Goal: Information Seeking & Learning: Find specific fact

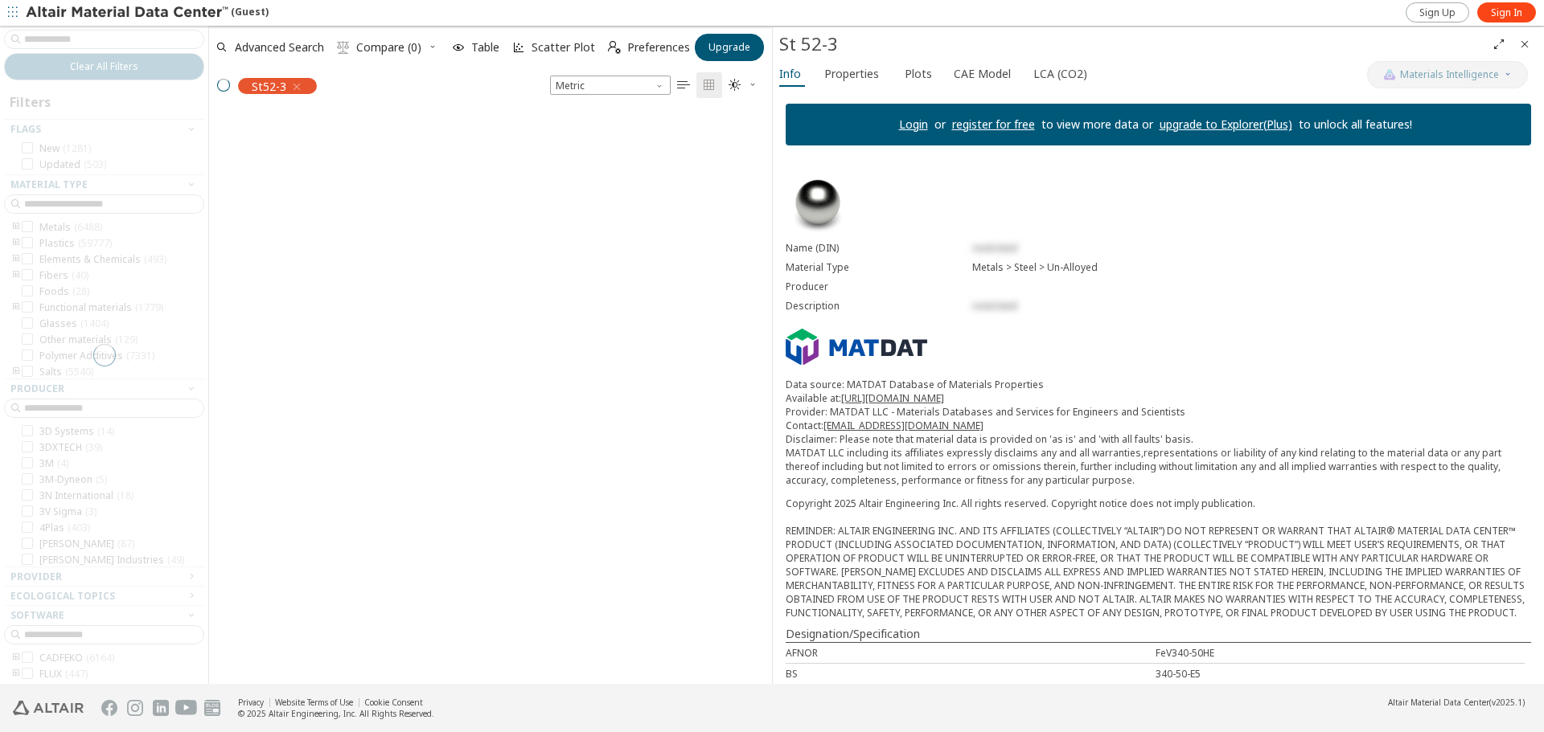
scroll to position [570, 551]
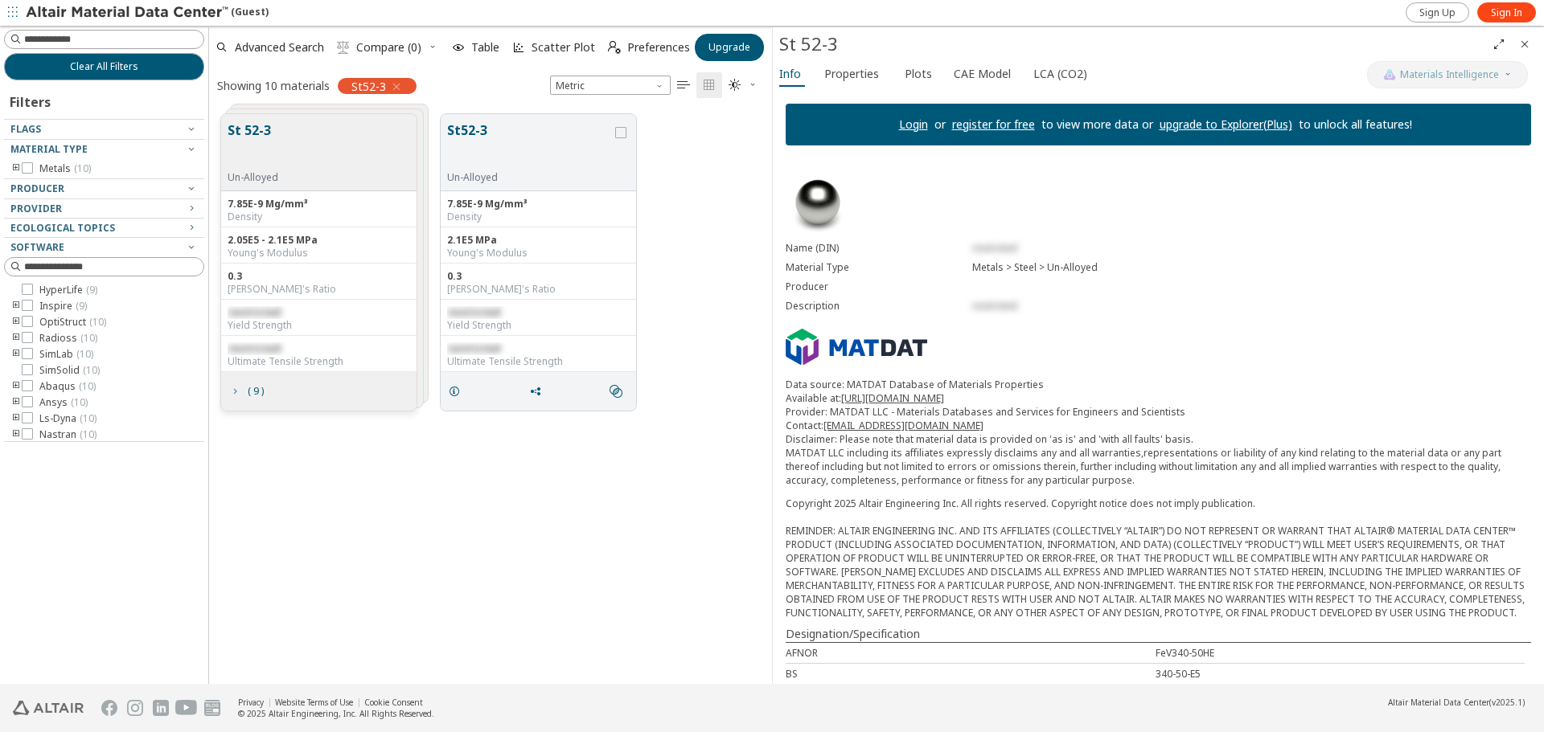
click at [245, 395] on span "( 9 )" at bounding box center [255, 392] width 23 height 10
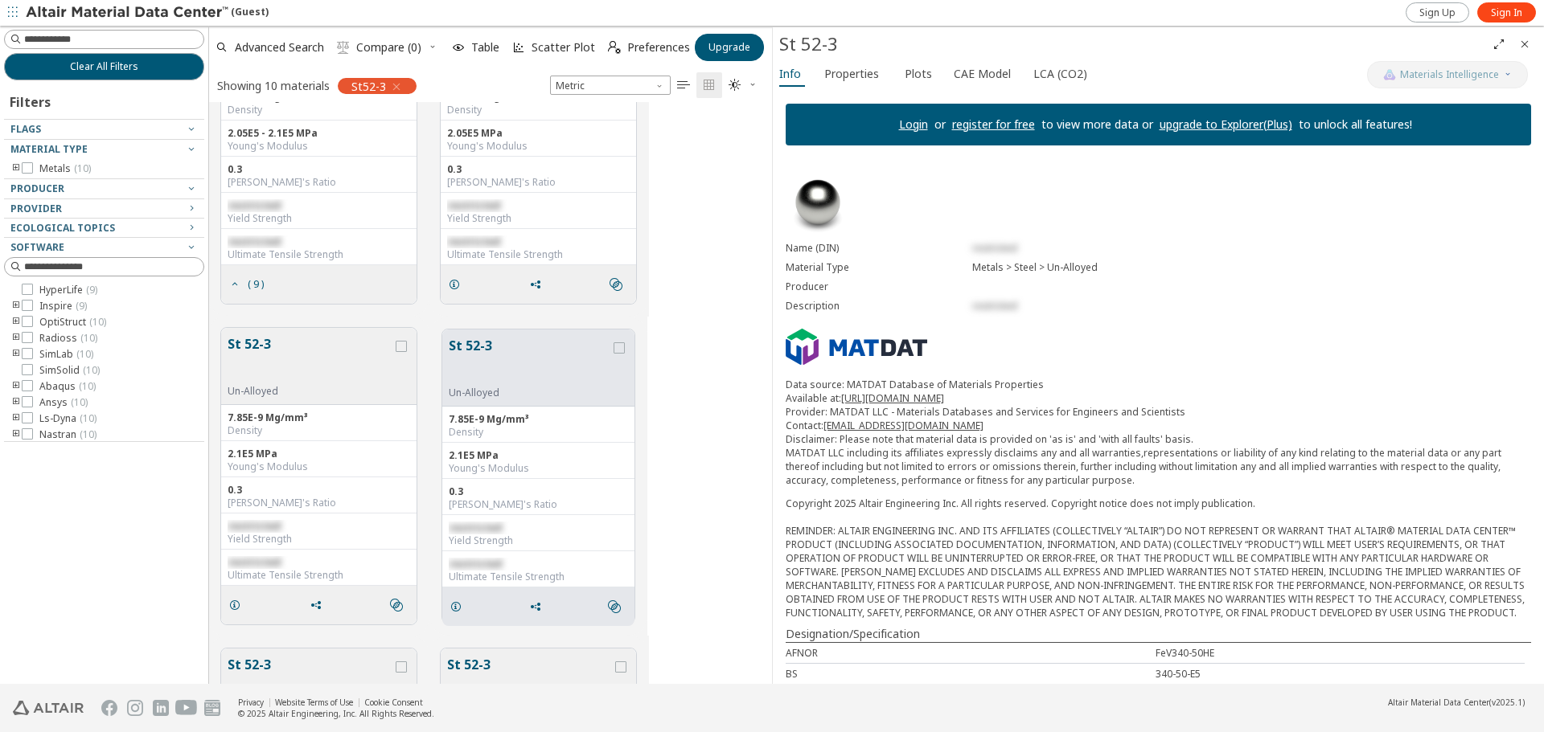
scroll to position [0, 0]
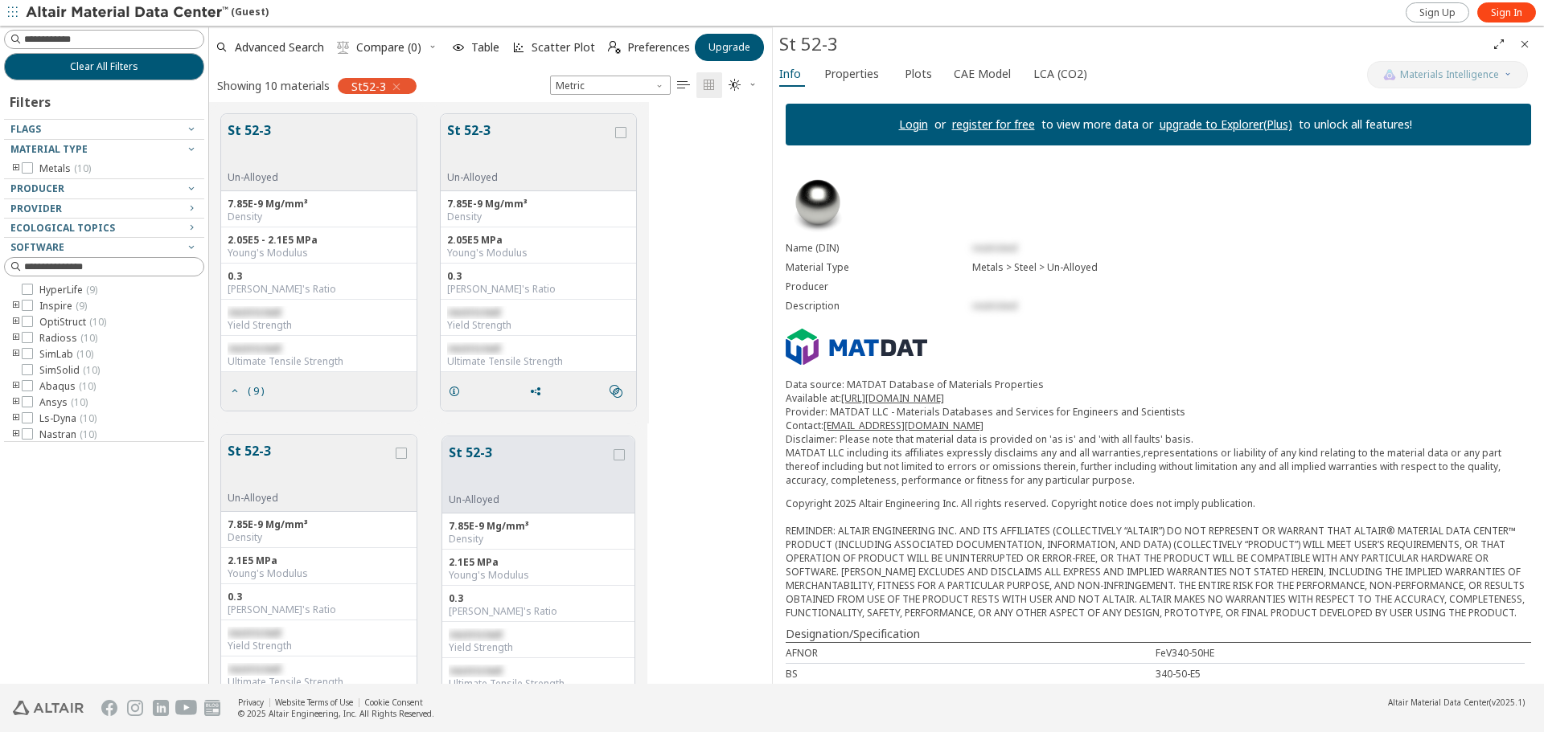
click at [257, 129] on button "St 52-3" at bounding box center [253, 146] width 51 height 51
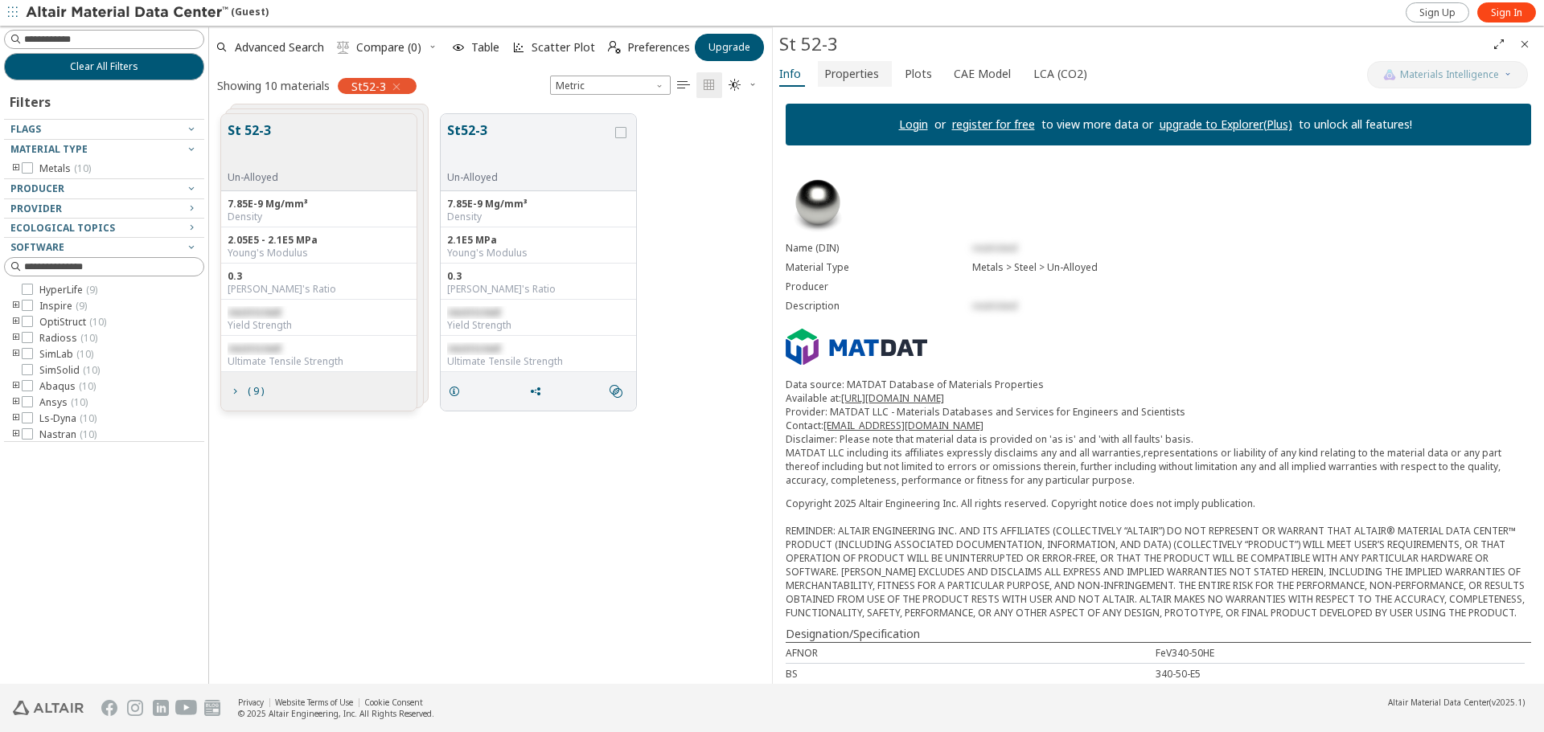
click at [855, 72] on span "Properties" at bounding box center [851, 74] width 55 height 26
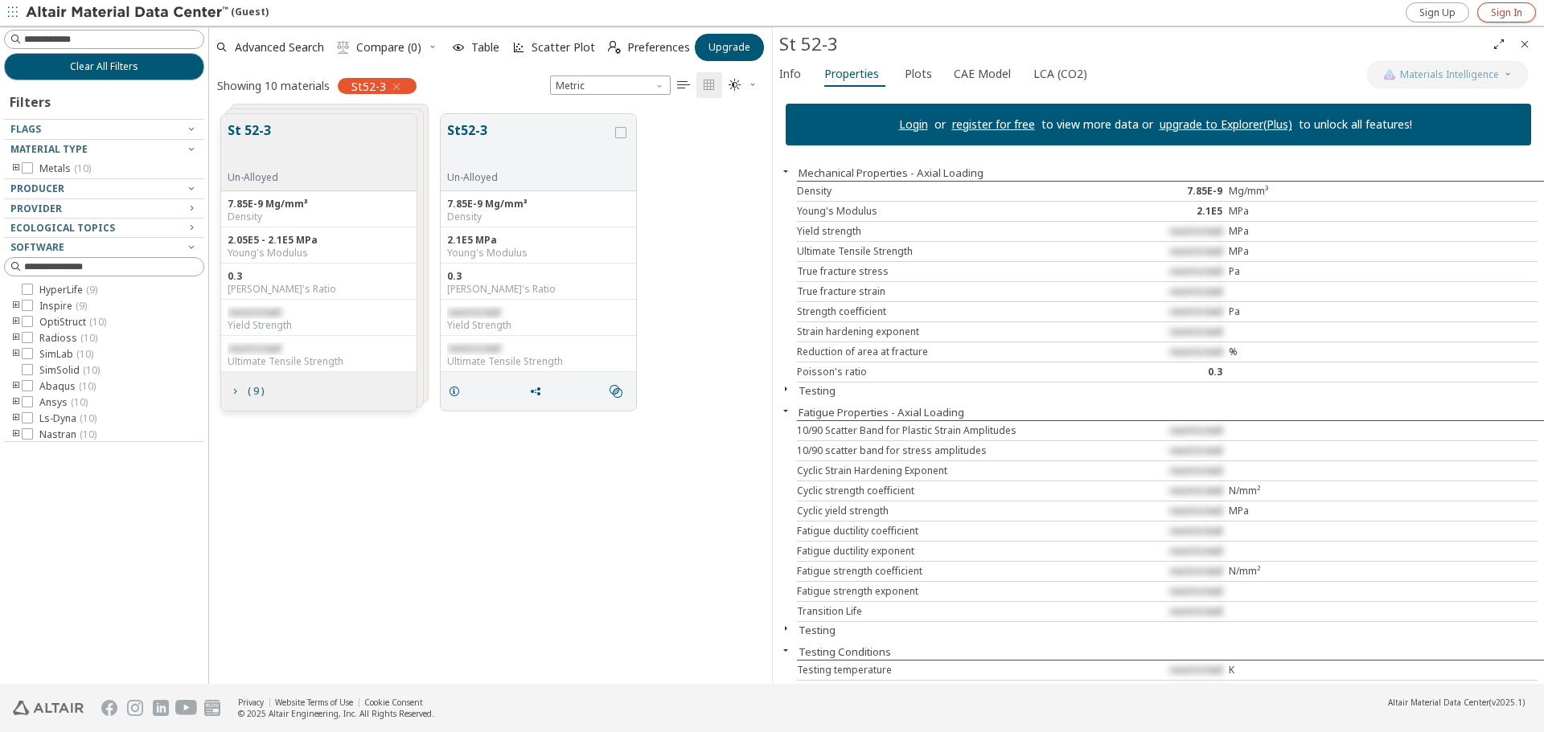
click at [1518, 17] on span "Sign In" at bounding box center [1506, 12] width 31 height 13
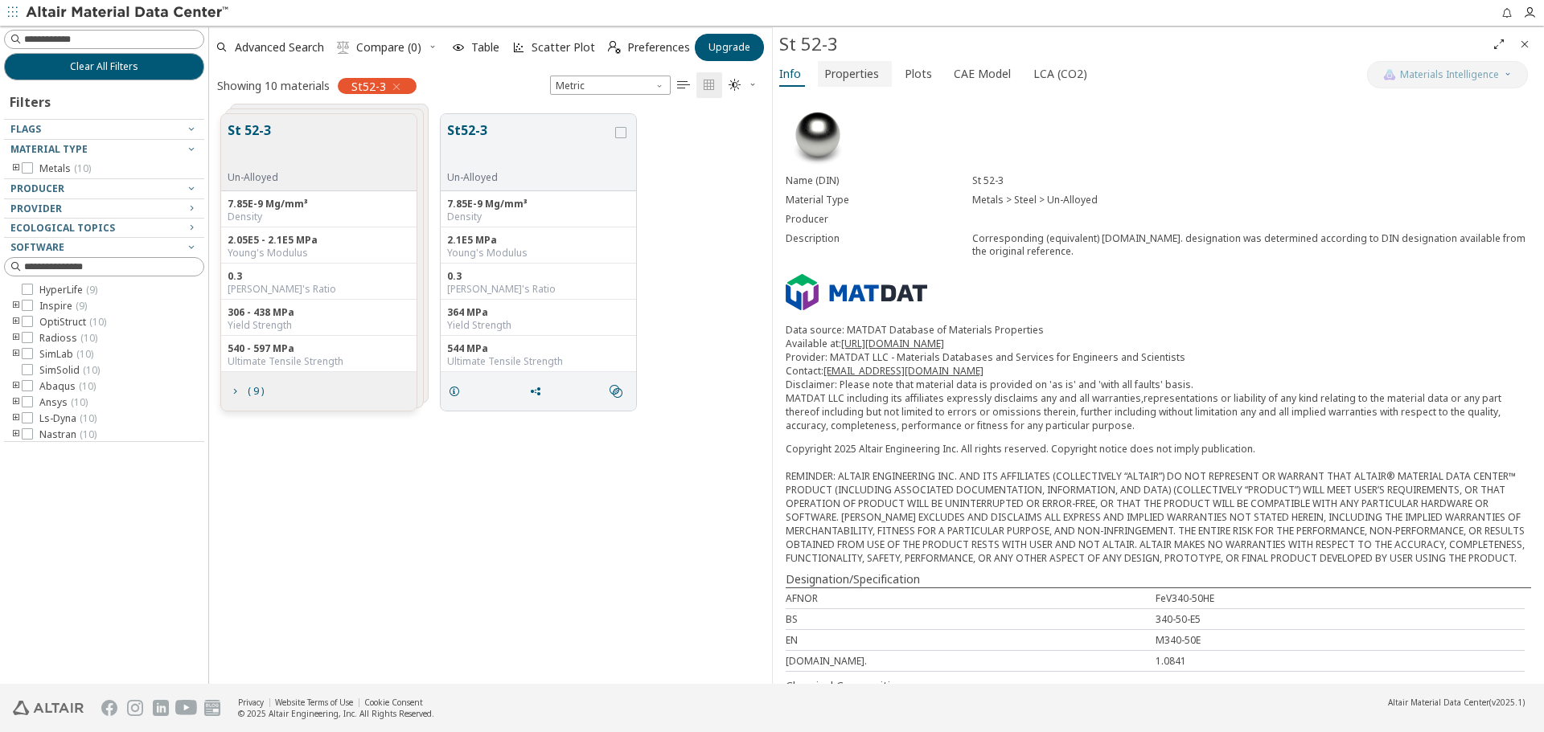
click at [856, 77] on span "Properties" at bounding box center [851, 74] width 55 height 26
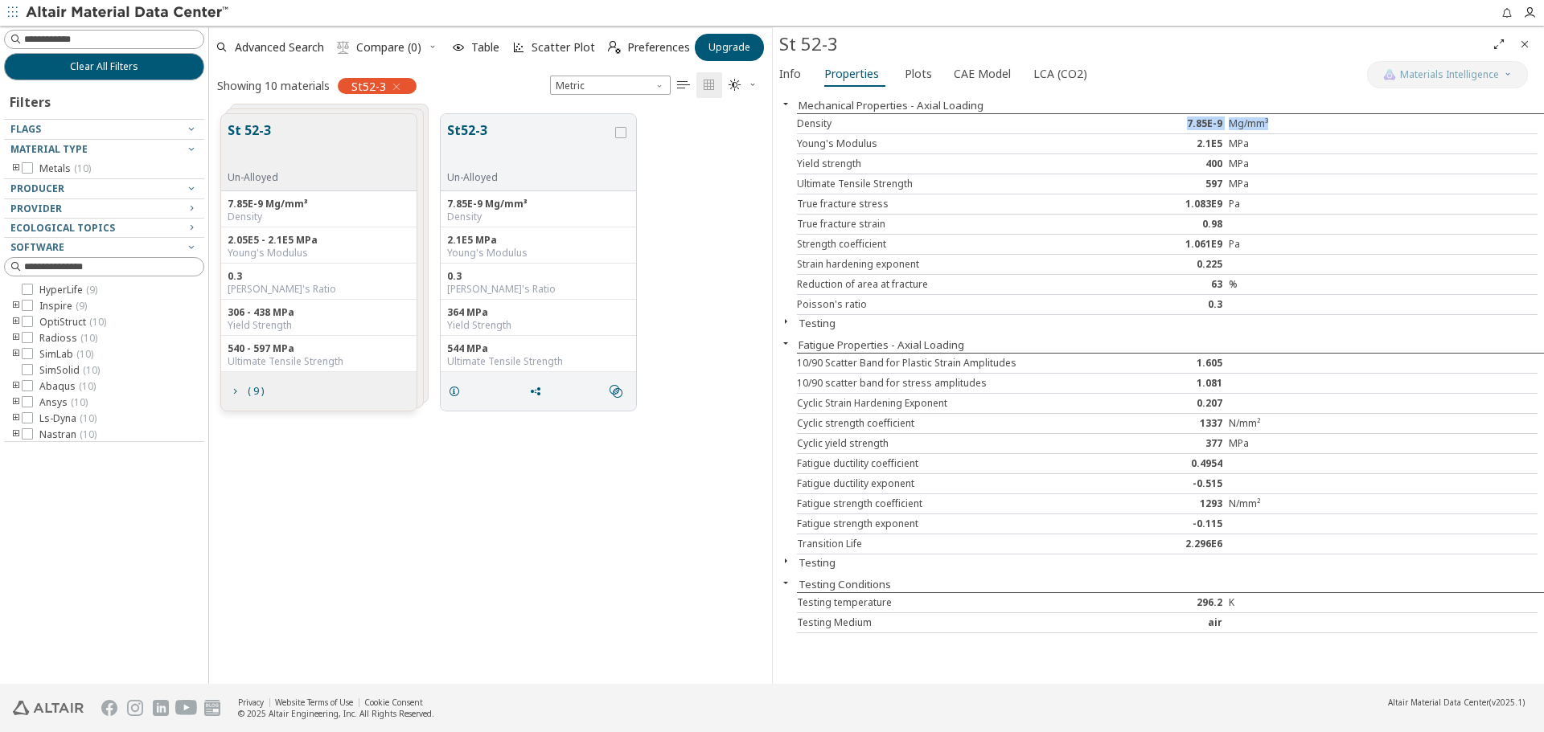
drag, startPoint x: 1190, startPoint y: 123, endPoint x: 1286, endPoint y: 122, distance: 95.7
click at [1286, 122] on div "Density 7.85E-9 Mg/mm³" at bounding box center [1167, 124] width 740 height 20
copy div "7.85E-9 Mg/mm³"
click at [1216, 127] on div "7.85E-9" at bounding box center [1167, 123] width 124 height 13
click at [1211, 137] on div "2.1E5" at bounding box center [1167, 143] width 124 height 13
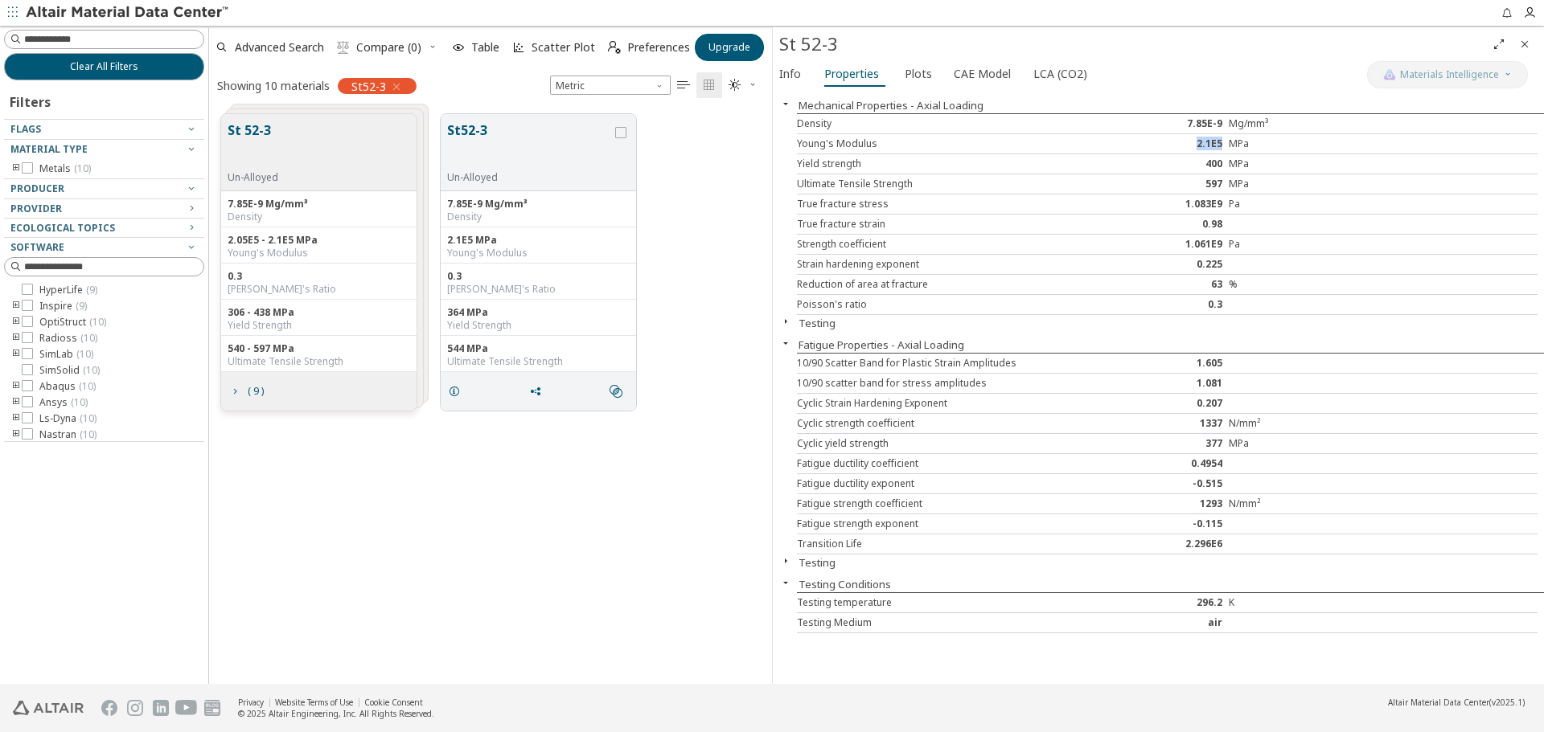
click at [1211, 137] on div "2.1E5" at bounding box center [1167, 143] width 124 height 13
copy div "2.1E5"
click at [980, 72] on span "CAE Model" at bounding box center [981, 74] width 57 height 26
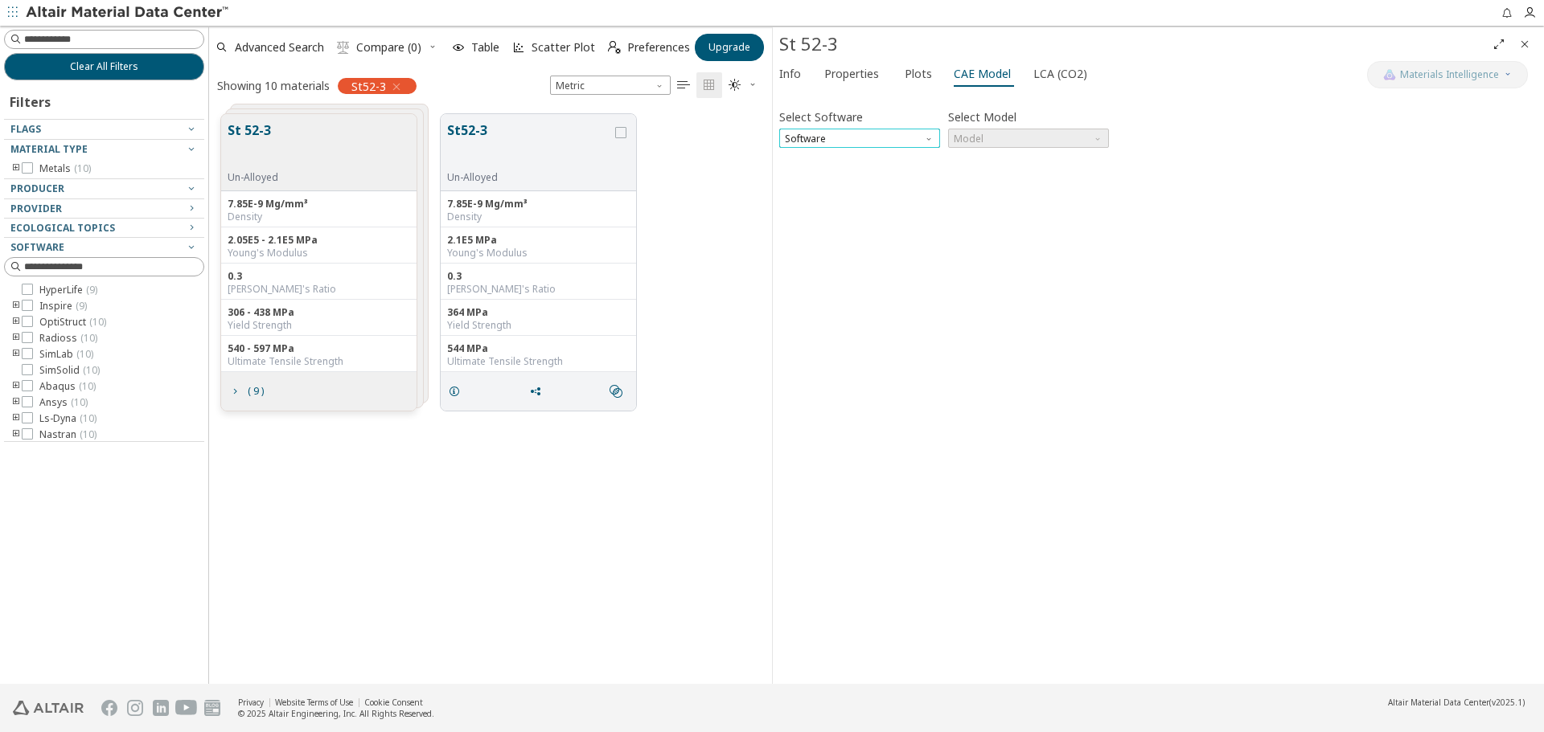
click at [917, 141] on span "Software" at bounding box center [859, 138] width 161 height 19
click at [820, 298] on span "Ansys" at bounding box center [859, 293] width 148 height 11
click at [1029, 137] on span "Model" at bounding box center [1028, 138] width 161 height 19
click at [1031, 160] on span "Elastic" at bounding box center [1028, 158] width 148 height 11
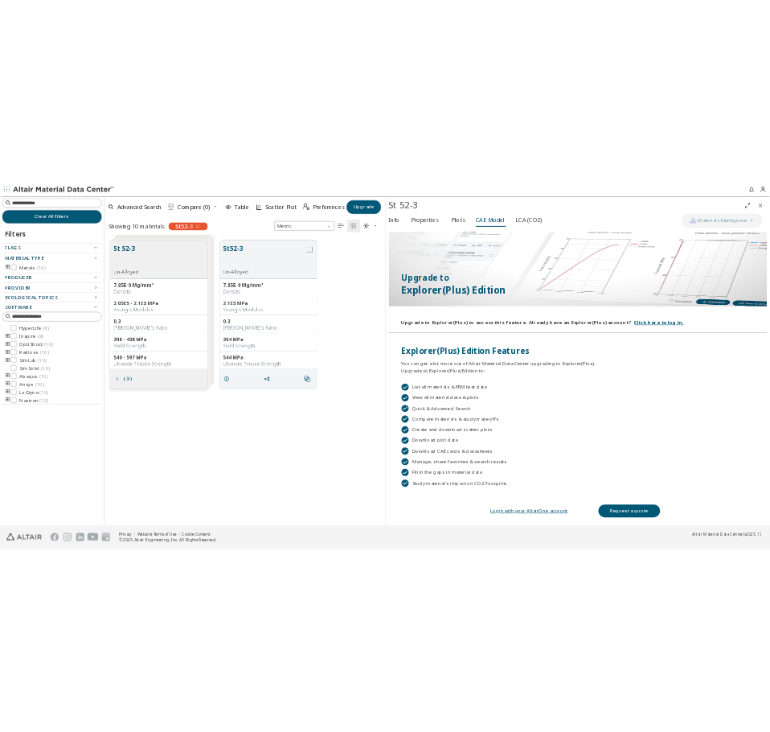
scroll to position [117, 0]
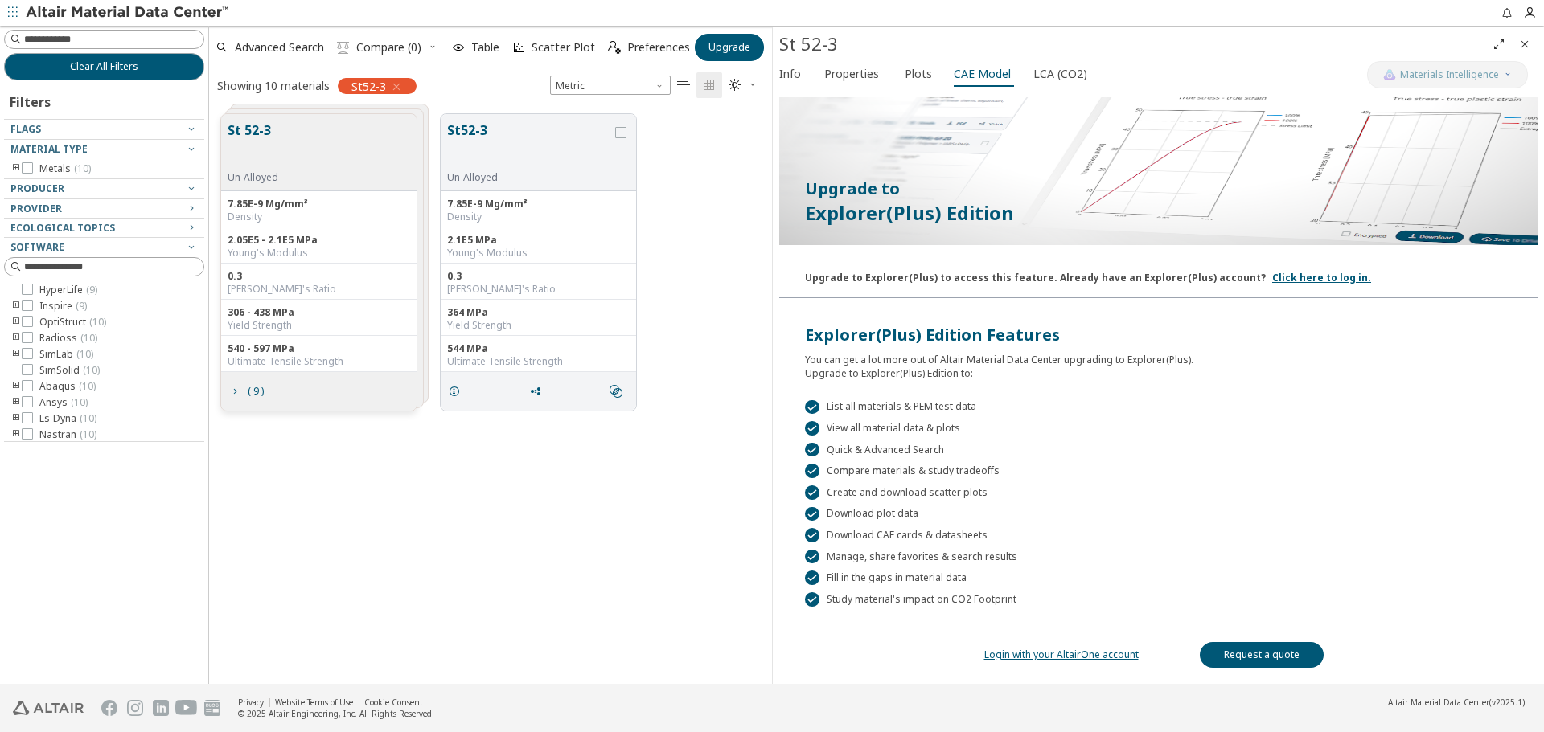
click at [861, 401] on div " List all materials & PEM test data" at bounding box center [1158, 407] width 707 height 14
click at [862, 402] on div " List all materials & PEM test data" at bounding box center [1158, 407] width 707 height 14
click at [863, 404] on div " List all materials & PEM test data" at bounding box center [1158, 407] width 707 height 14
click at [945, 360] on div "You can get a lot more out of Altair Material Data Center upgrading to Explorer…" at bounding box center [1158, 364] width 707 height 34
click at [1240, 649] on link "Request a quote" at bounding box center [1261, 655] width 124 height 26
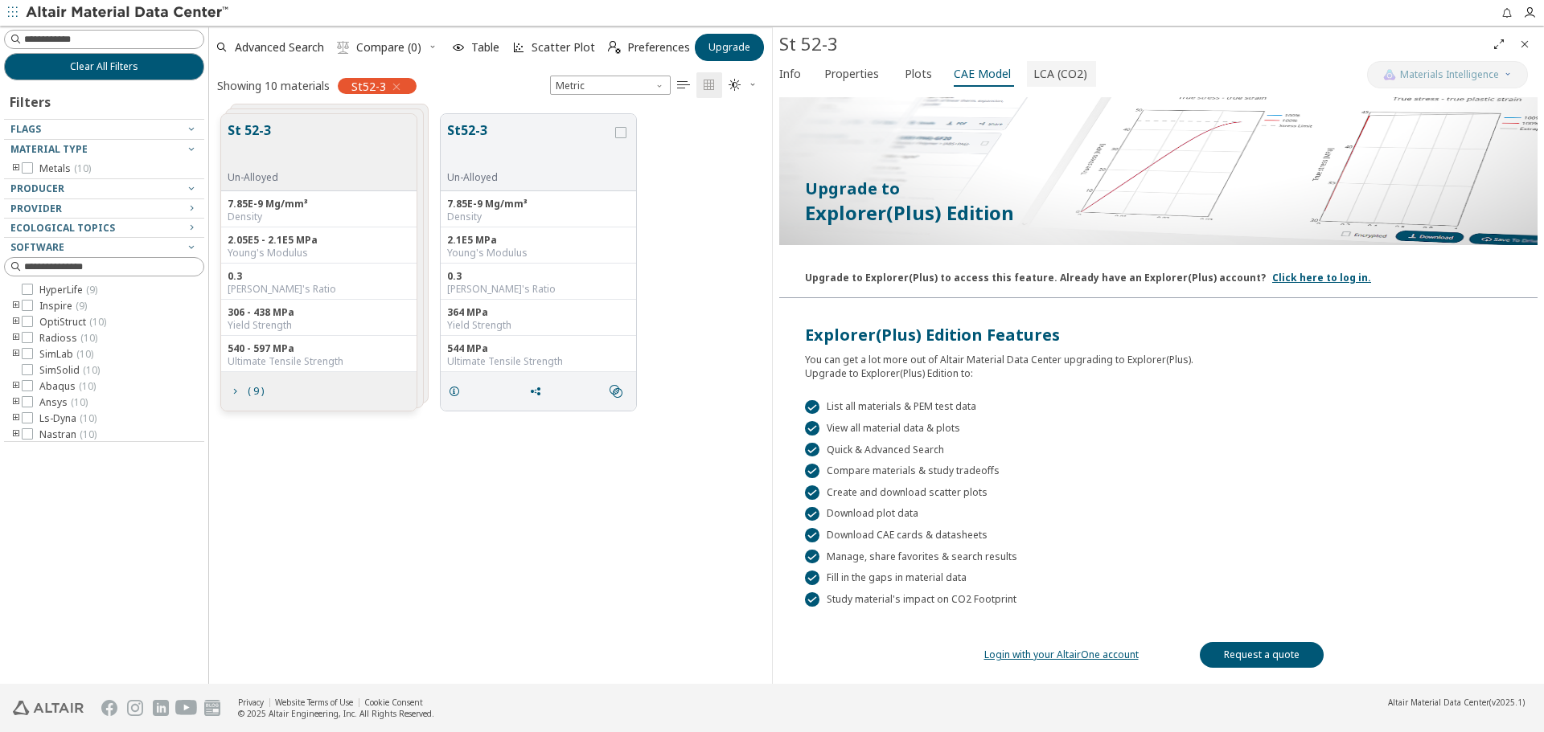
drag, startPoint x: 972, startPoint y: 73, endPoint x: 1026, endPoint y: 72, distance: 53.9
click at [972, 74] on span "CAE Model" at bounding box center [981, 74] width 57 height 26
click at [1039, 72] on span "LCA (CO2)" at bounding box center [1060, 74] width 54 height 26
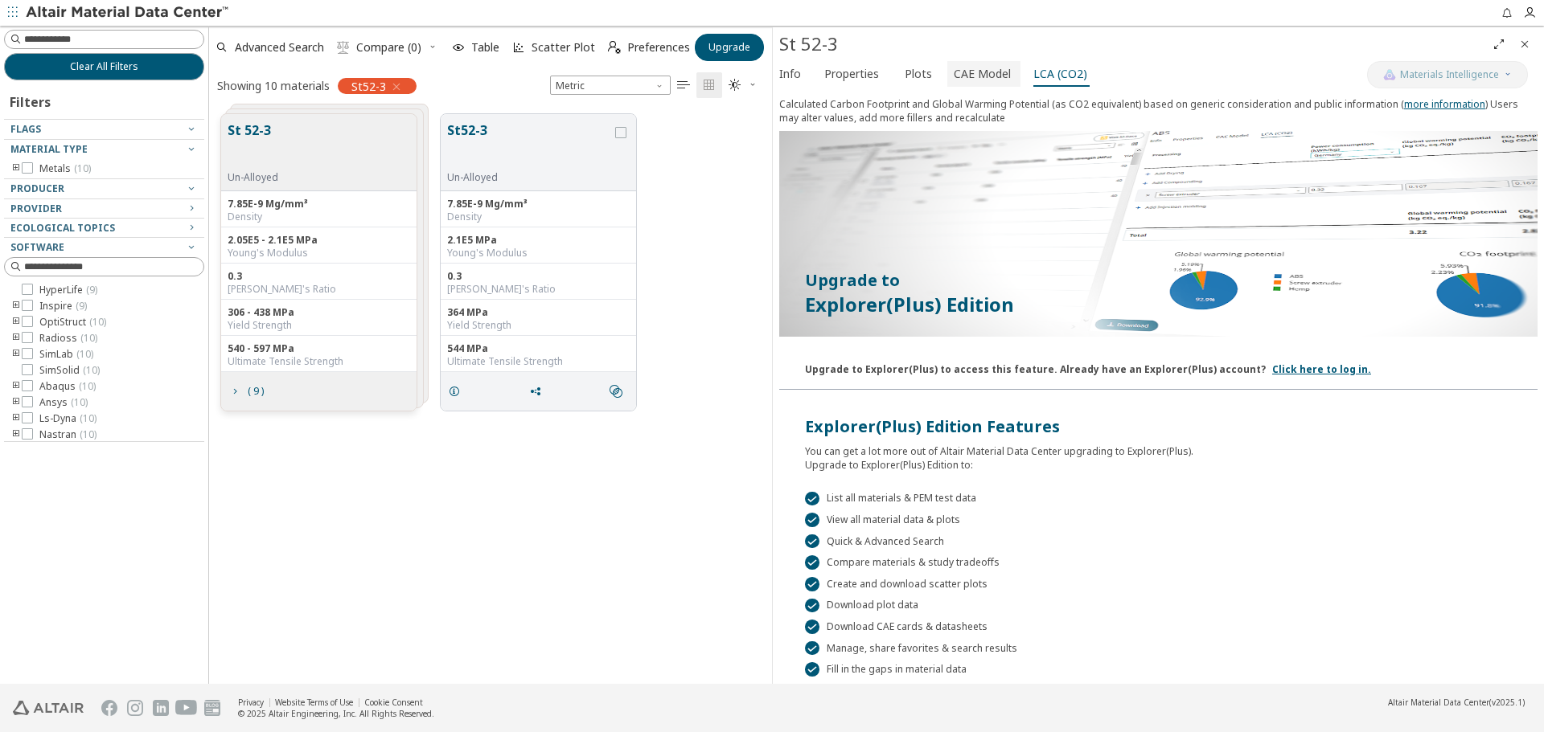
click at [978, 74] on span "CAE Model" at bounding box center [981, 74] width 57 height 26
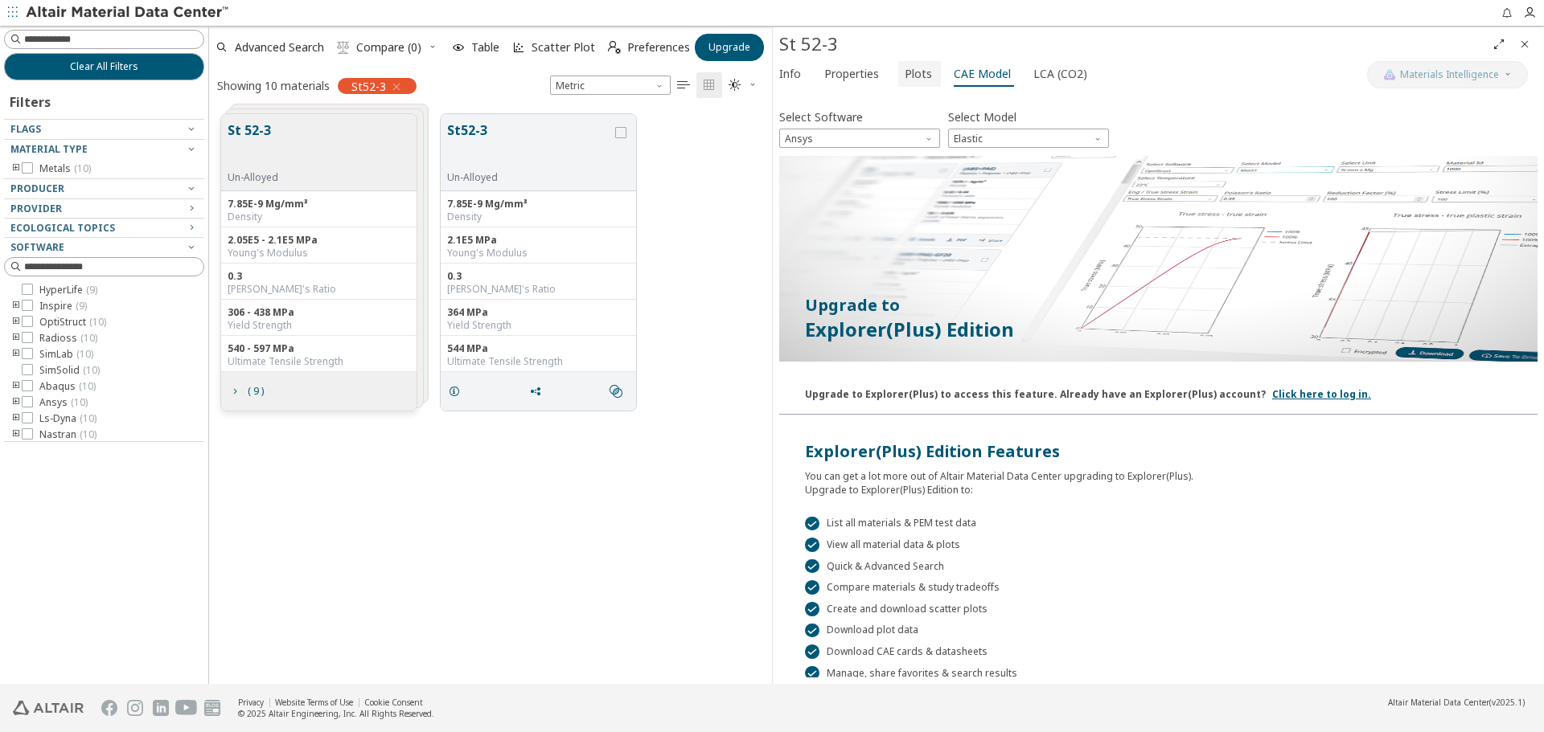
click at [913, 74] on span "Plots" at bounding box center [917, 74] width 27 height 26
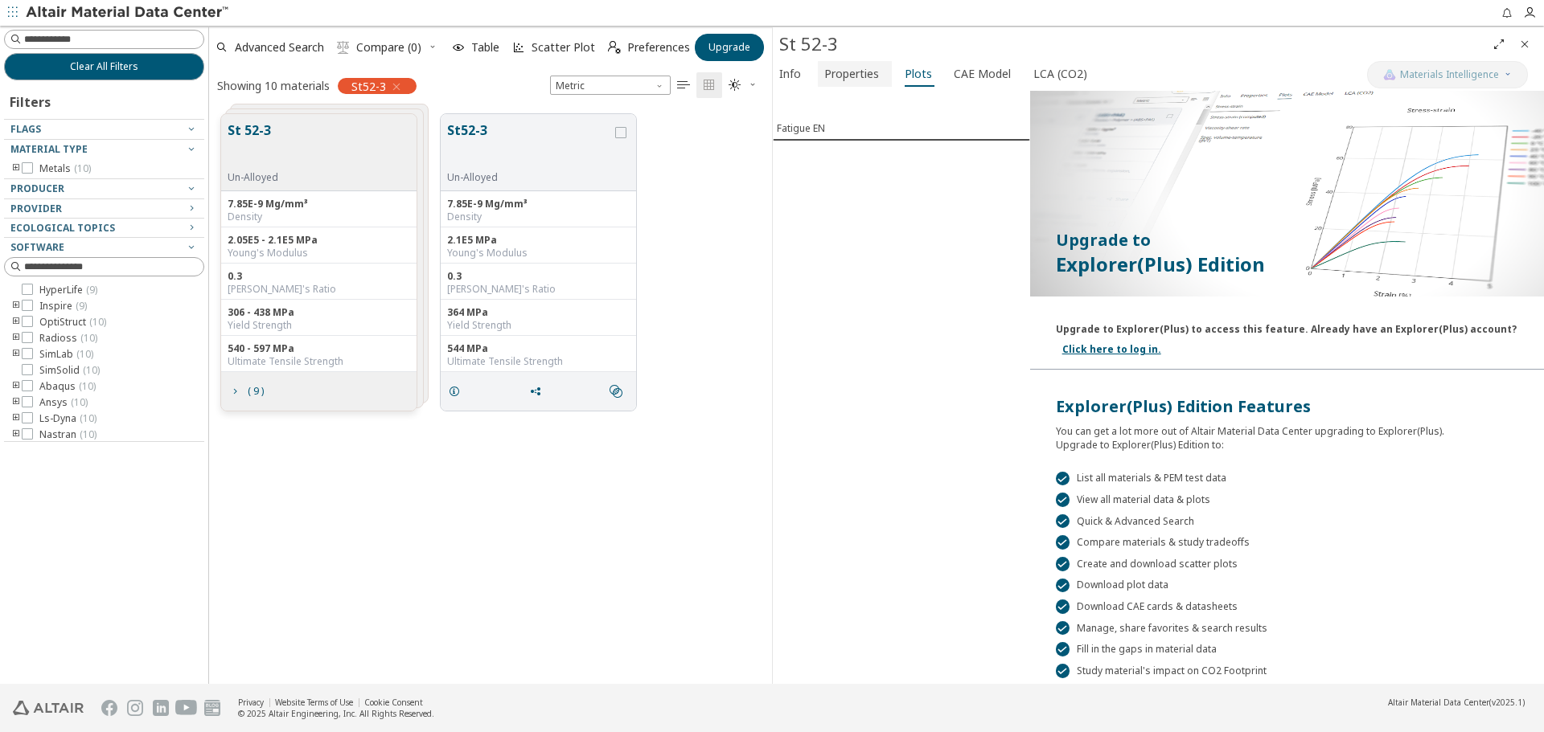
click at [855, 70] on span "Properties" at bounding box center [851, 74] width 55 height 26
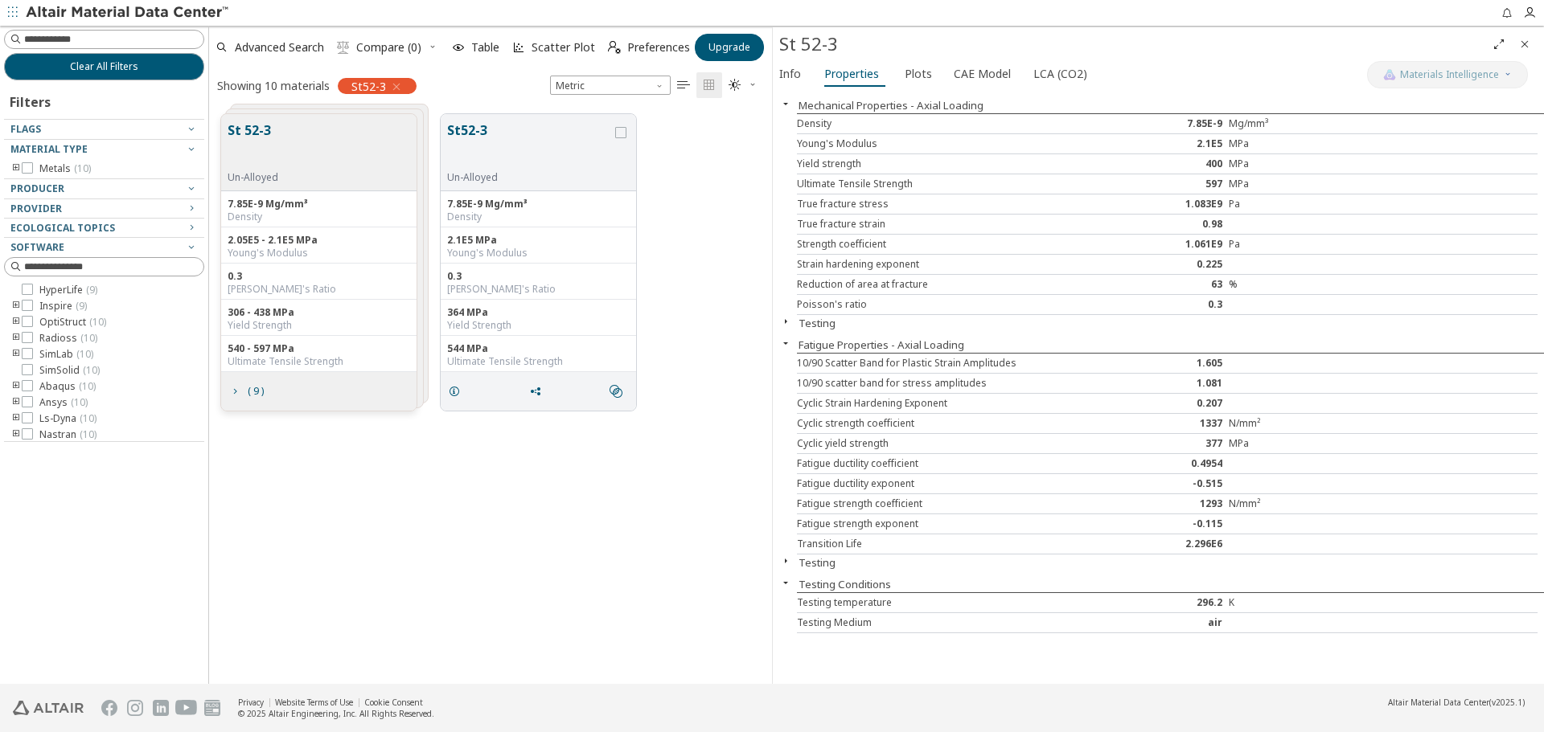
click at [790, 584] on icon "button" at bounding box center [785, 582] width 13 height 13
click at [786, 584] on icon "button" at bounding box center [785, 582] width 13 height 13
click at [789, 567] on icon "button" at bounding box center [785, 561] width 13 height 13
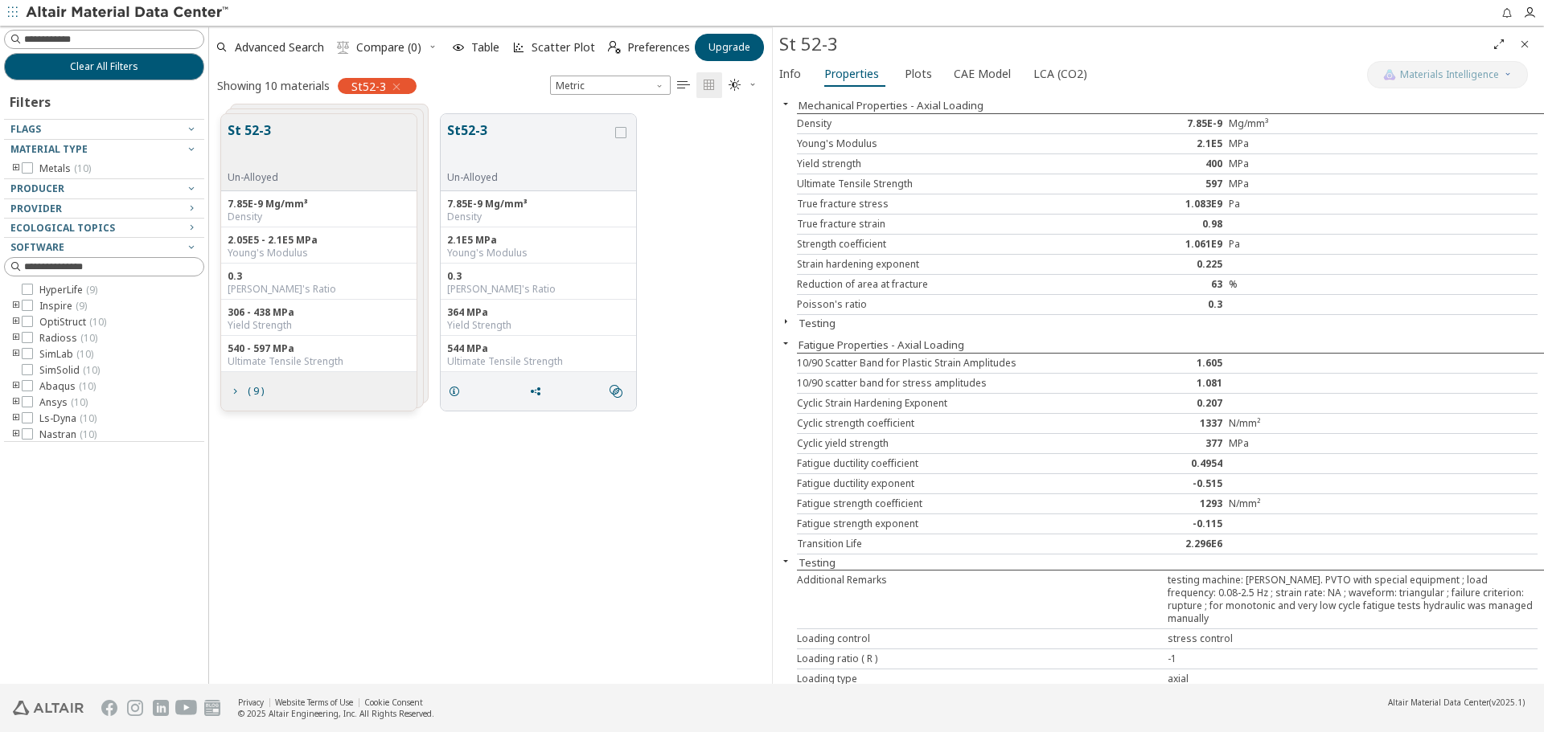
click at [789, 563] on icon "button" at bounding box center [785, 561] width 13 height 13
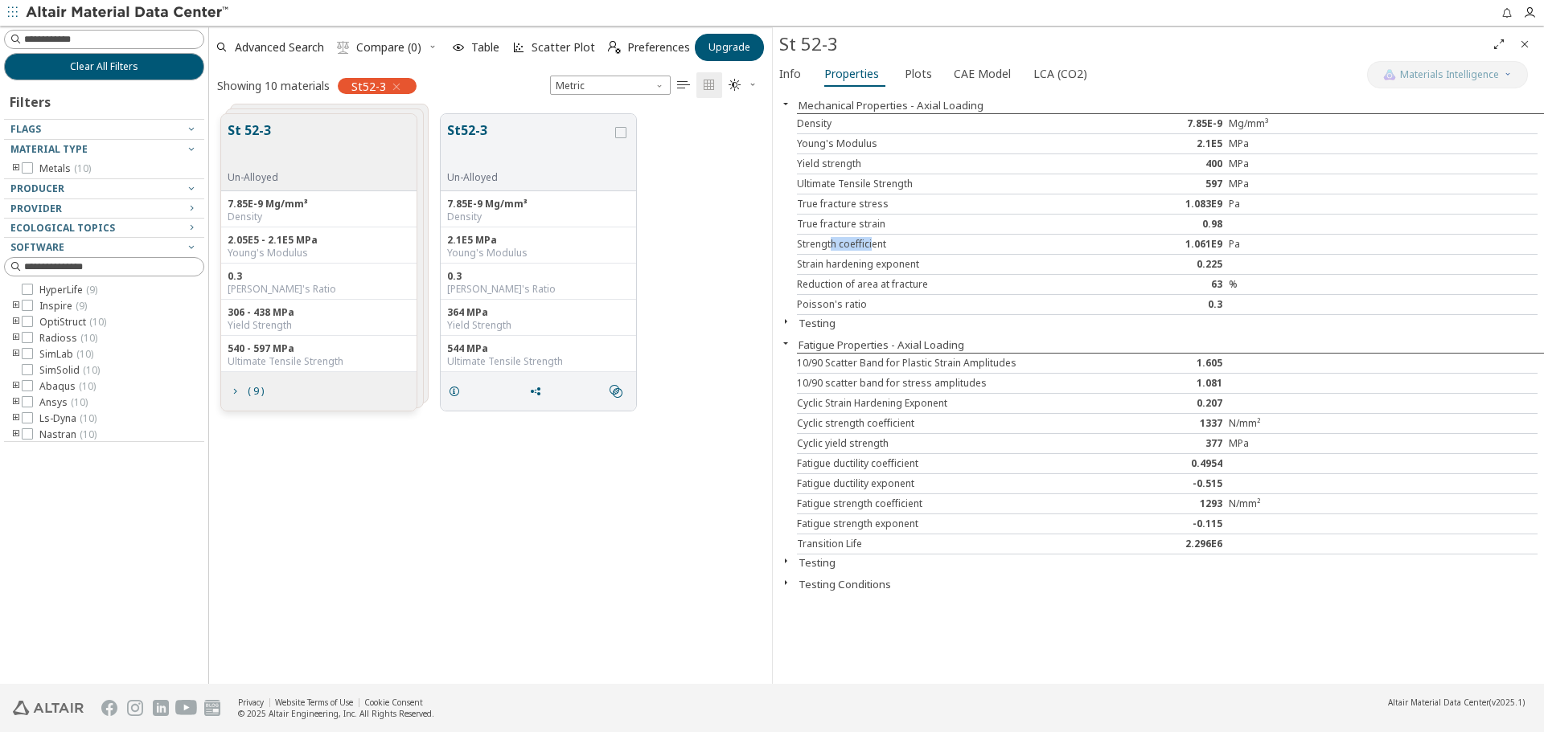
drag, startPoint x: 829, startPoint y: 246, endPoint x: 876, endPoint y: 245, distance: 46.6
click at [875, 245] on div "Strength coefficient" at bounding box center [951, 244] width 309 height 13
click at [881, 243] on div "Strength coefficient" at bounding box center [951, 244] width 309 height 13
click at [839, 261] on div "Strain hardening exponent" at bounding box center [951, 264] width 309 height 13
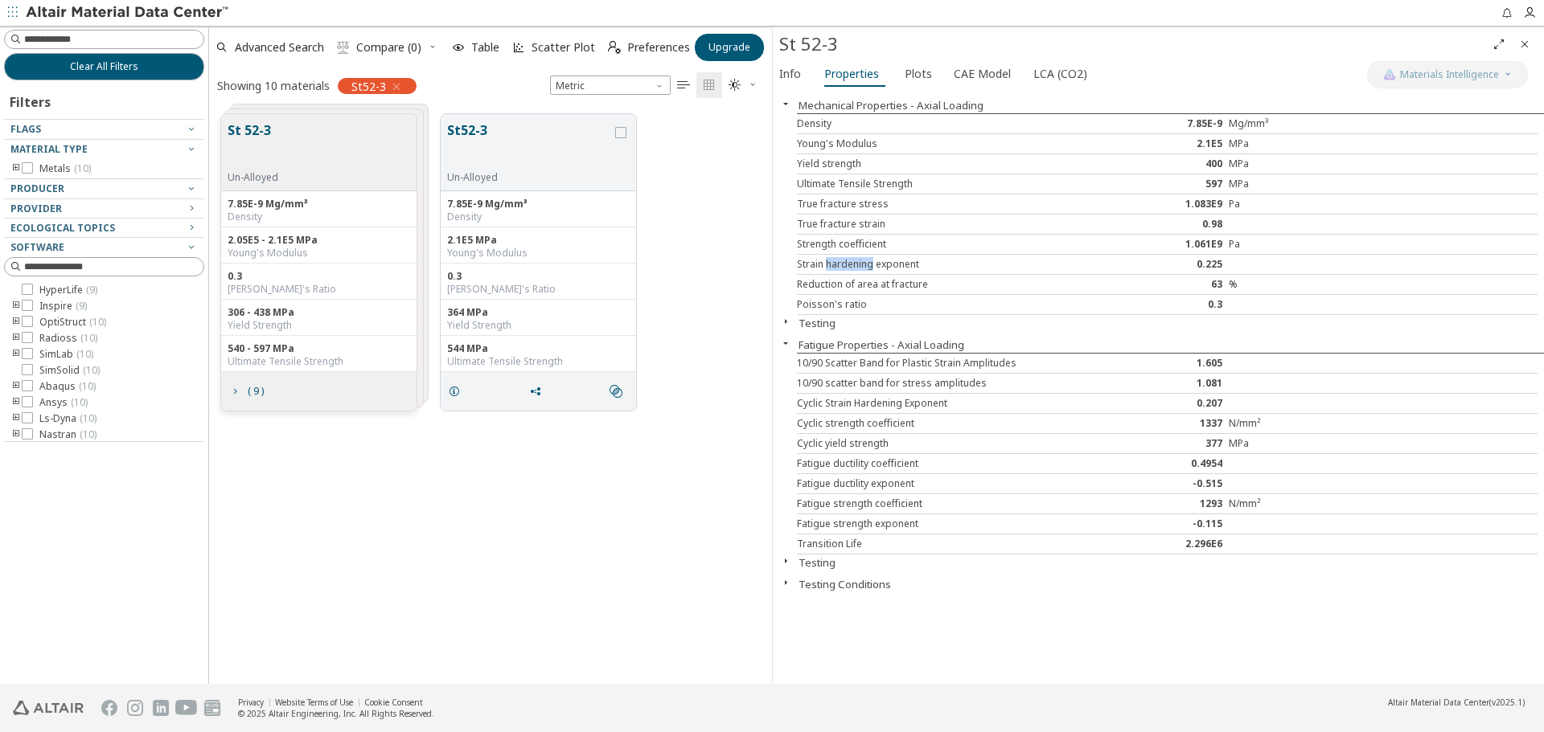
click at [862, 267] on div "Strain hardening exponent" at bounding box center [951, 264] width 309 height 13
click at [885, 268] on div "Strain hardening exponent" at bounding box center [951, 264] width 309 height 13
click at [788, 103] on icon "button" at bounding box center [785, 103] width 13 height 13
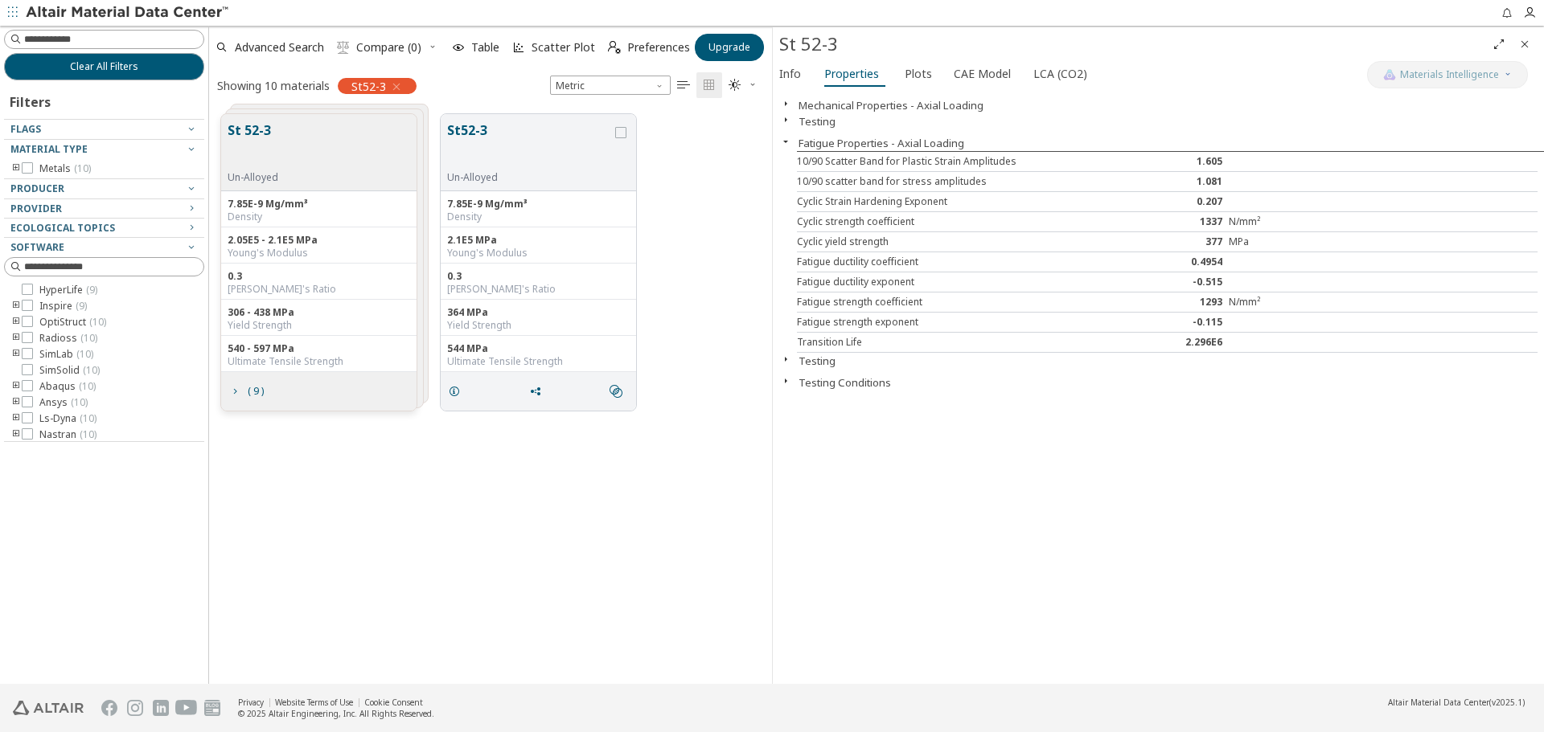
click at [786, 103] on icon "button" at bounding box center [785, 103] width 13 height 13
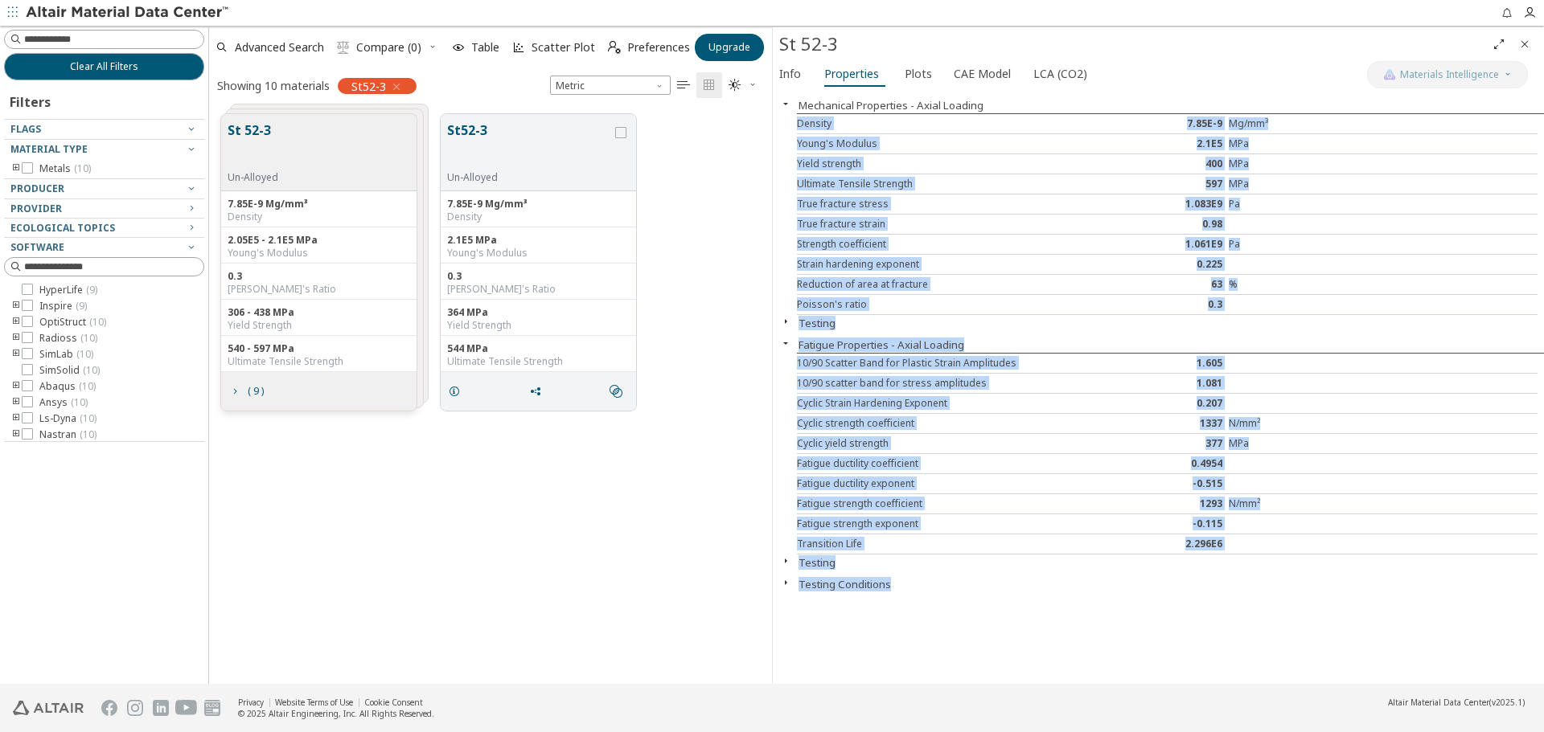
drag, startPoint x: 798, startPoint y: 124, endPoint x: 1220, endPoint y: 573, distance: 616.5
click at [1220, 573] on div "Mechanical Properties - Axial Loading Density 7.85E-9 Mg/mm³ Young's Modulus 2.…" at bounding box center [1158, 387] width 771 height 593
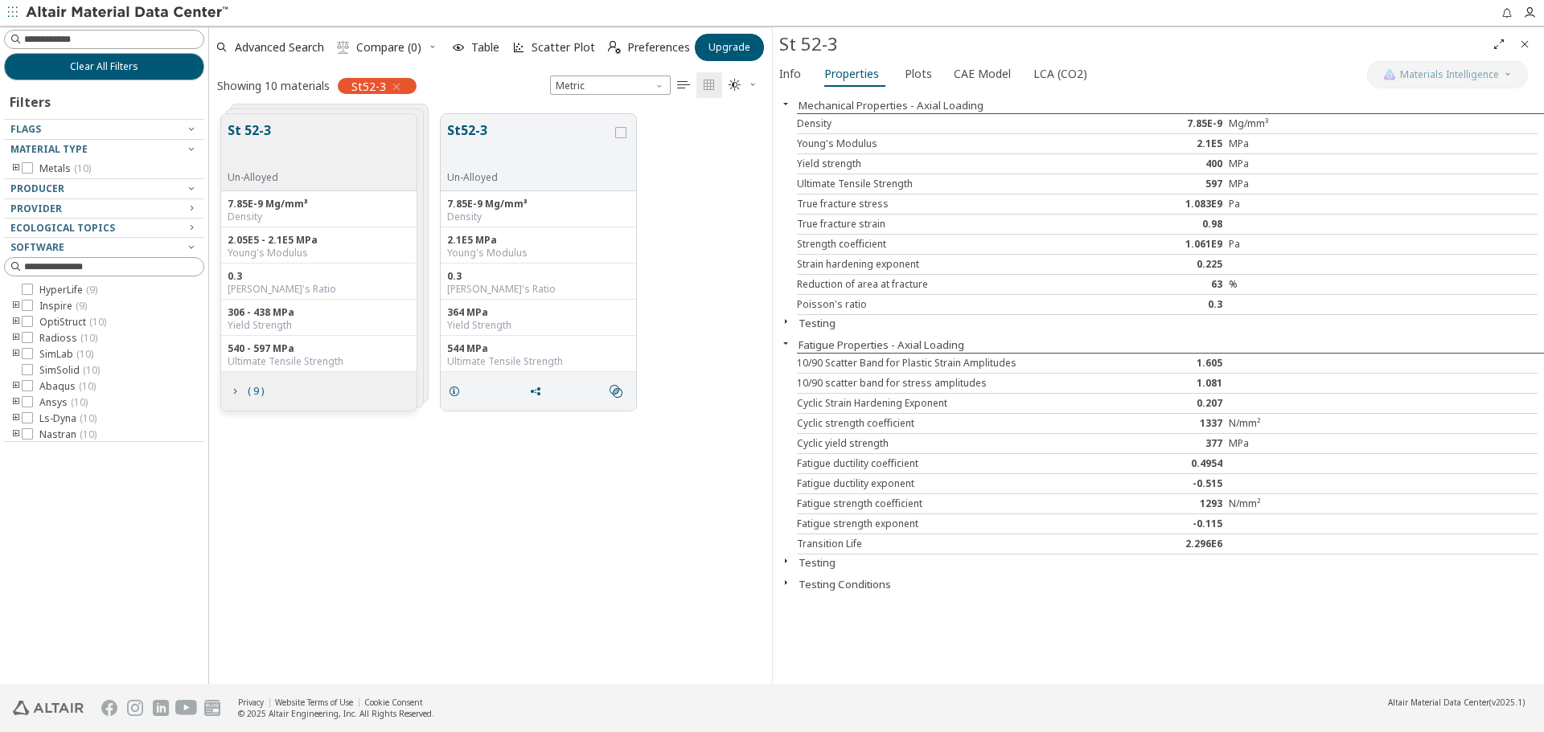
click at [1095, 601] on div "Mechanical Properties - Axial Loading Density 7.85E-9 Mg/mm³ Young's Modulus 2.…" at bounding box center [1158, 387] width 771 height 593
click at [794, 76] on span "Info" at bounding box center [790, 74] width 22 height 26
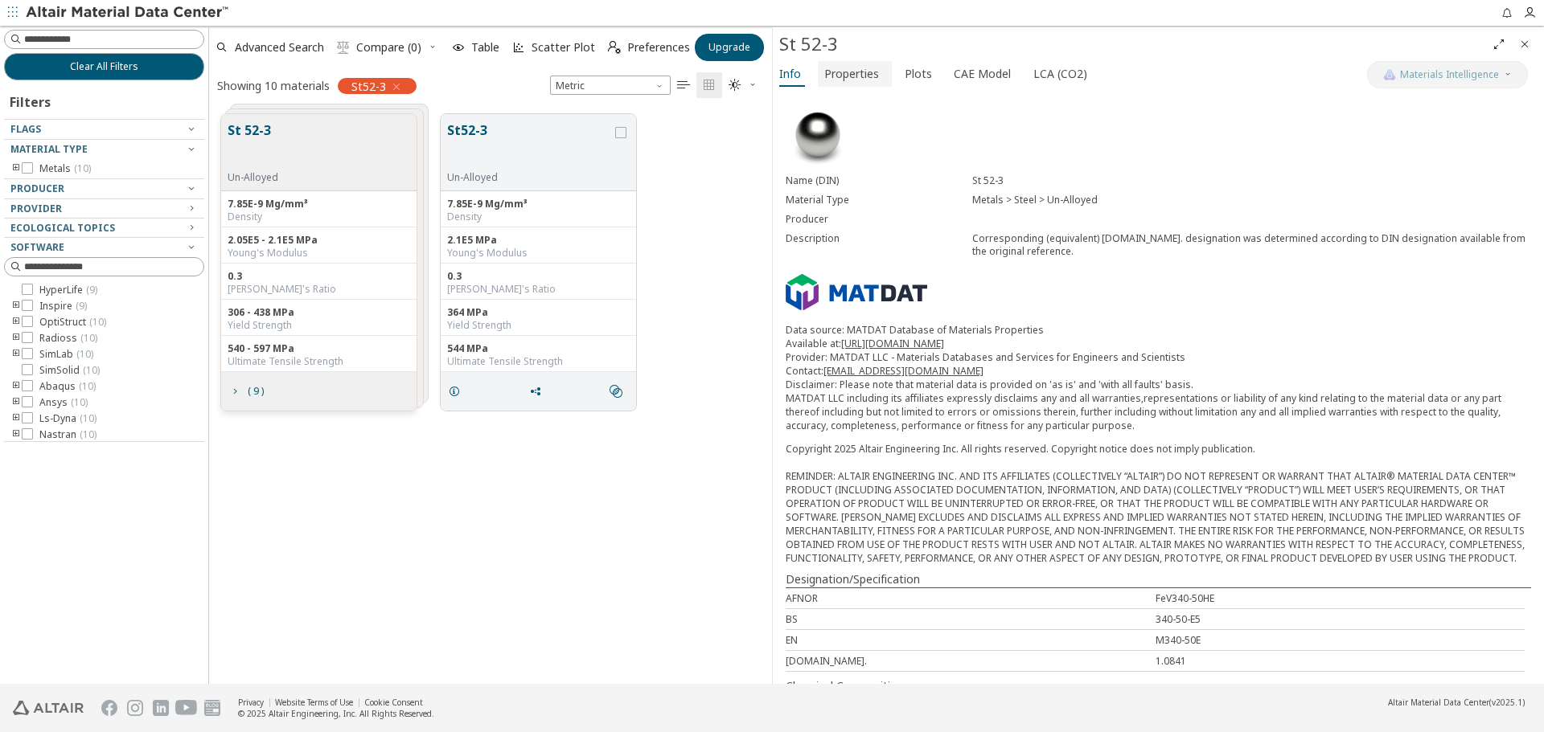
click at [846, 65] on span "Properties" at bounding box center [851, 74] width 55 height 26
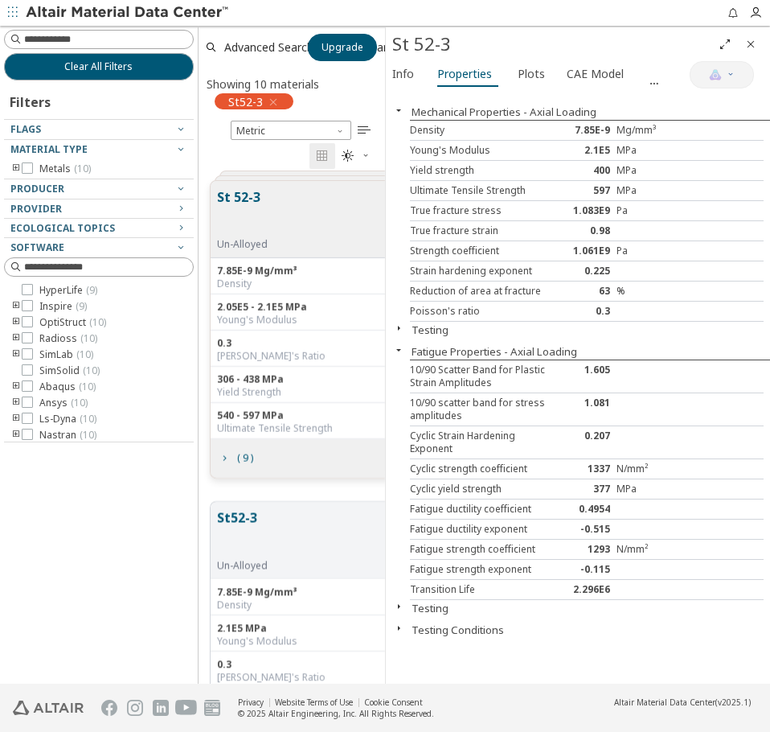
scroll to position [502, 175]
click at [595, 305] on div "0.3" at bounding box center [586, 311] width 59 height 13
click at [511, 344] on button "Fatigue Properties - Axial Loading" at bounding box center [495, 351] width 166 height 14
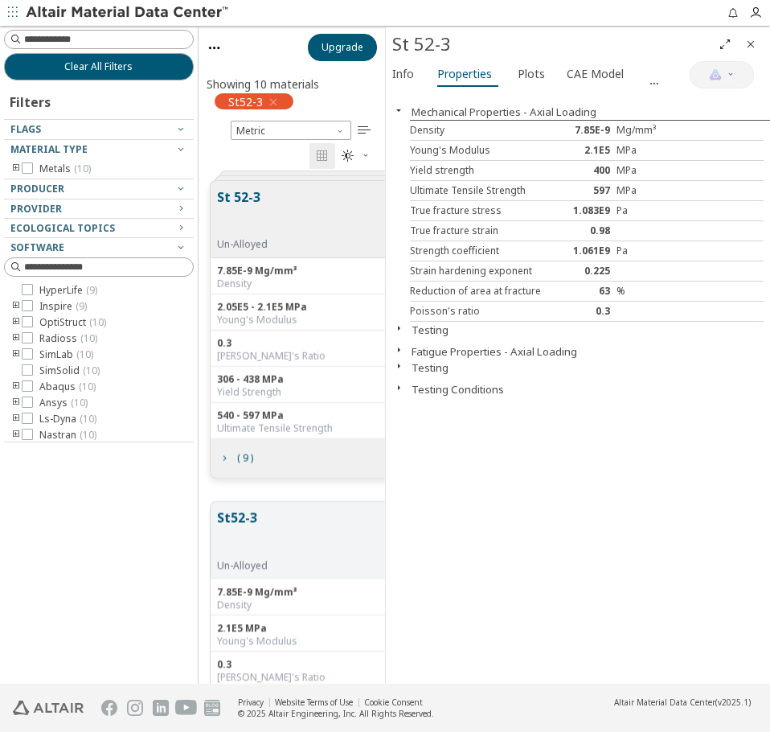
click at [490, 289] on div "Reduction of area at fracture" at bounding box center [483, 291] width 147 height 13
click at [609, 292] on div "Reduction of area at fracture 63 %" at bounding box center [587, 291] width 354 height 20
click at [613, 292] on div "Reduction of area at fracture 63 %" at bounding box center [587, 291] width 354 height 20
click at [475, 285] on div "Reduction of area at fracture" at bounding box center [483, 291] width 147 height 13
click at [486, 285] on div "Reduction of area at fracture" at bounding box center [483, 291] width 147 height 13
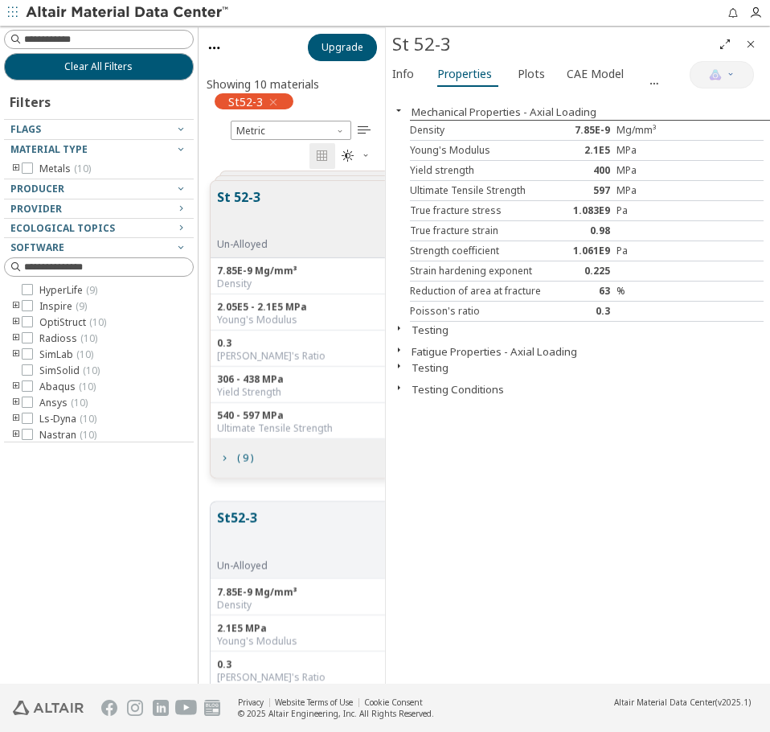
click at [494, 285] on div "Reduction of area at fracture" at bounding box center [483, 291] width 147 height 13
click at [502, 270] on div "Strain hardening exponent" at bounding box center [483, 271] width 147 height 13
click at [505, 265] on div "Strain hardening exponent" at bounding box center [483, 271] width 147 height 13
click at [523, 265] on div "Strain hardening exponent" at bounding box center [483, 271] width 147 height 13
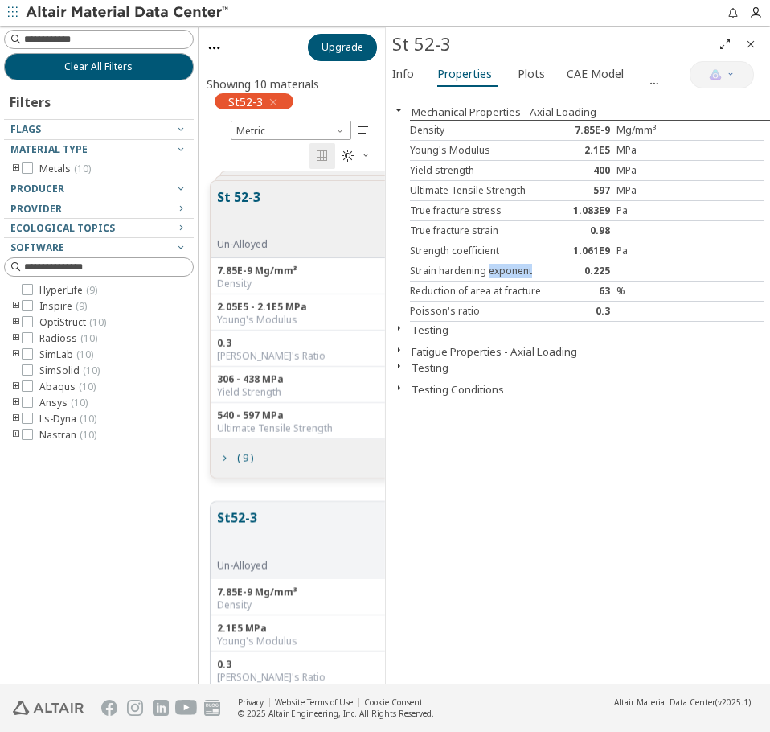
click at [413, 344] on button "Fatigue Properties - Axial Loading" at bounding box center [495, 351] width 166 height 14
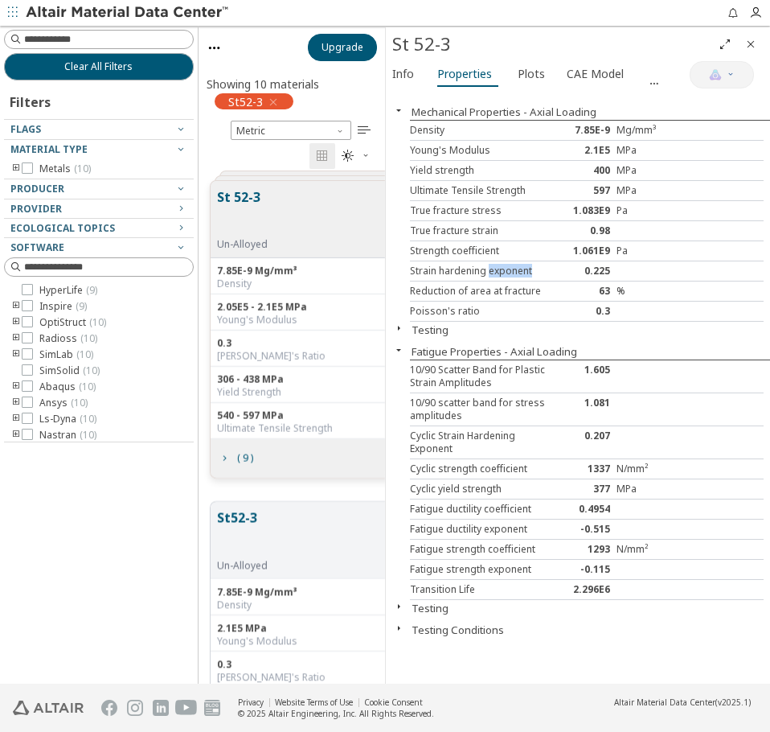
click at [410, 343] on button "button" at bounding box center [399, 349] width 26 height 13
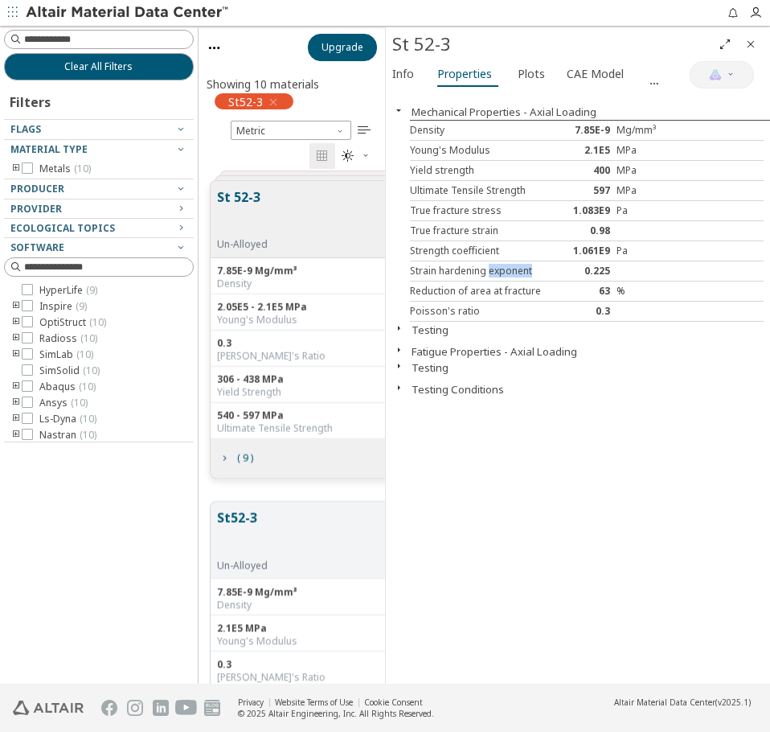
click at [410, 343] on button "button" at bounding box center [399, 349] width 26 height 13
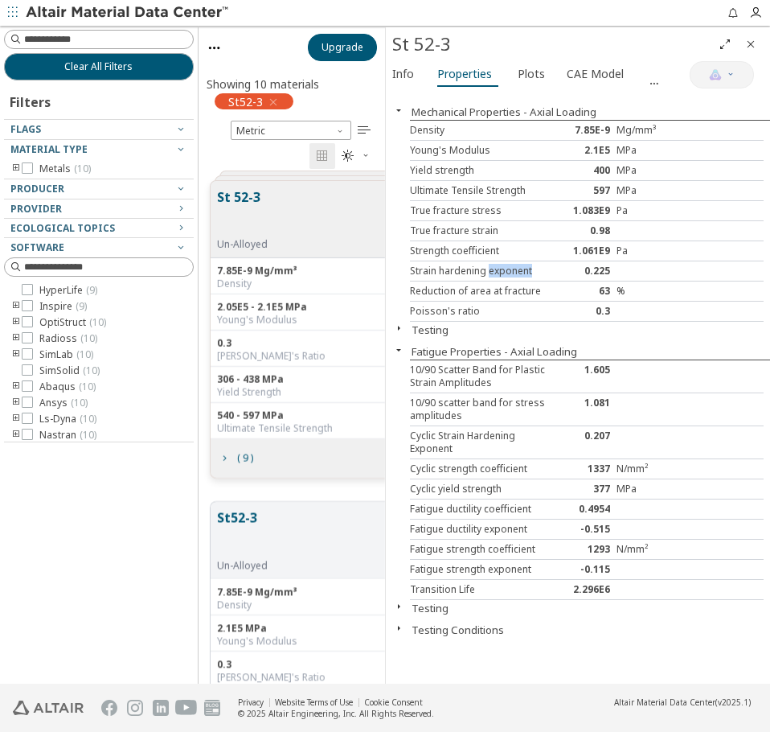
click at [409, 346] on button "button" at bounding box center [399, 349] width 26 height 13
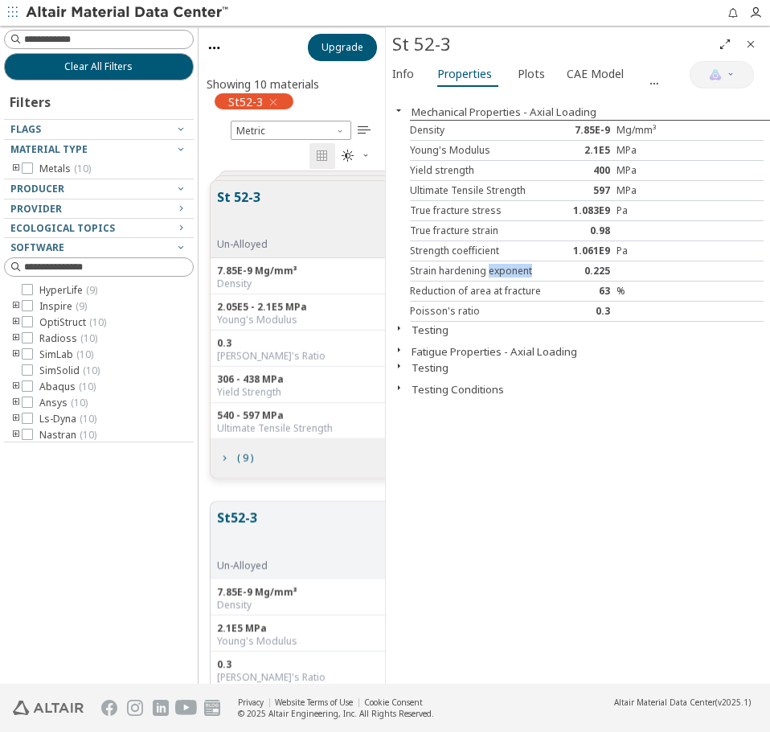
click at [410, 361] on button "button" at bounding box center [399, 365] width 26 height 13
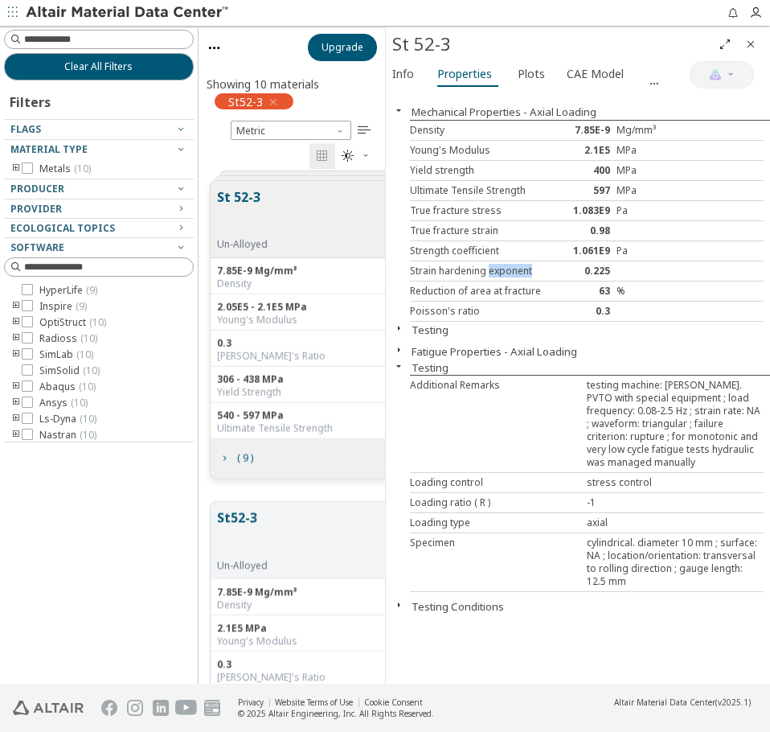
click at [410, 359] on button "button" at bounding box center [399, 365] width 26 height 13
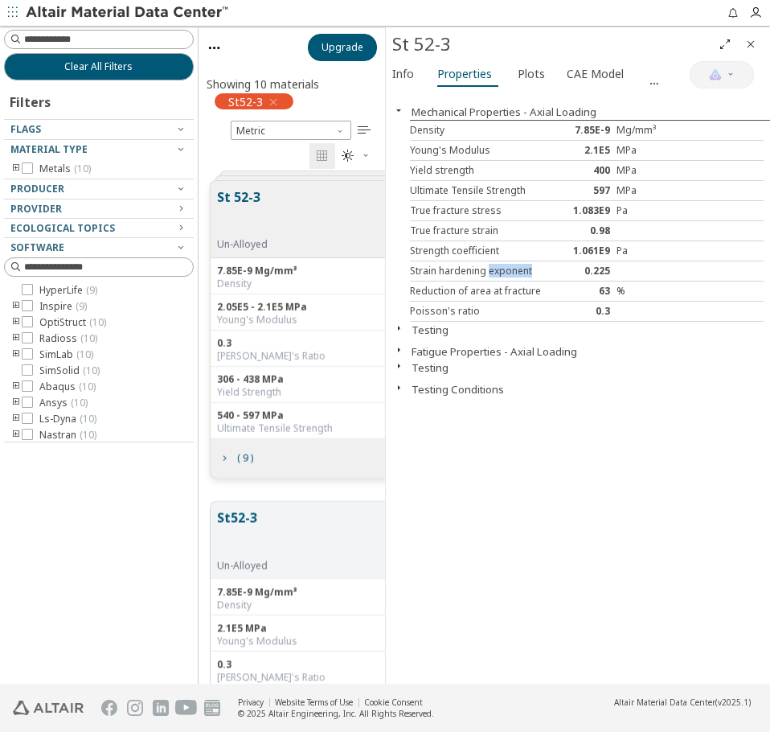
click at [409, 343] on button "button" at bounding box center [399, 349] width 26 height 13
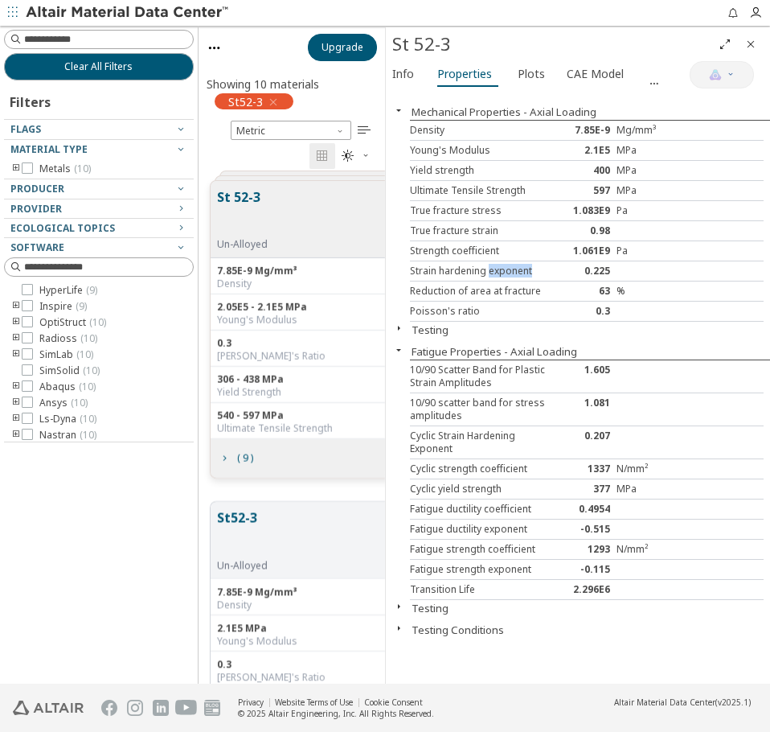
click at [409, 343] on button "button" at bounding box center [399, 349] width 26 height 13
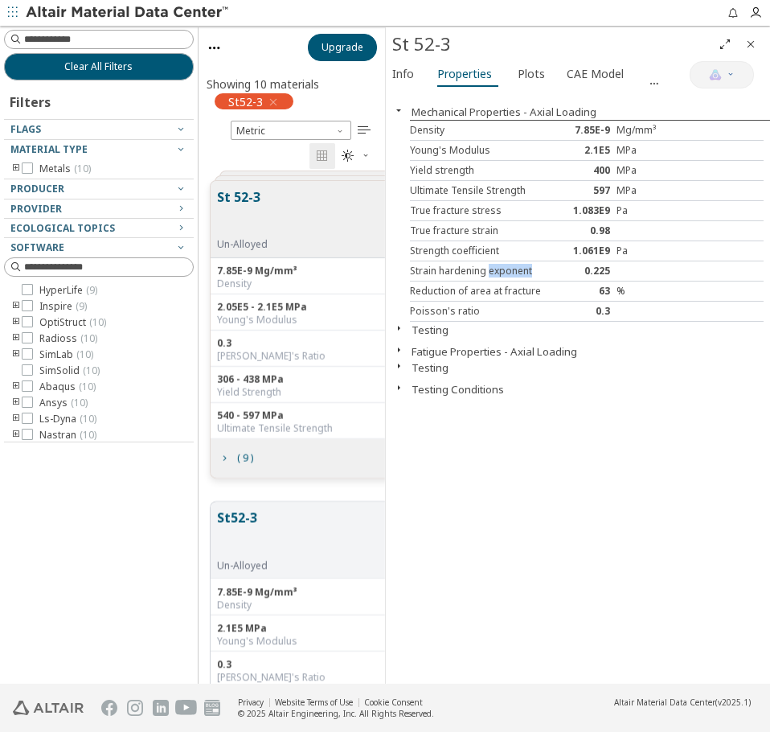
click at [423, 347] on button "Fatigue Properties - Axial Loading" at bounding box center [495, 351] width 166 height 14
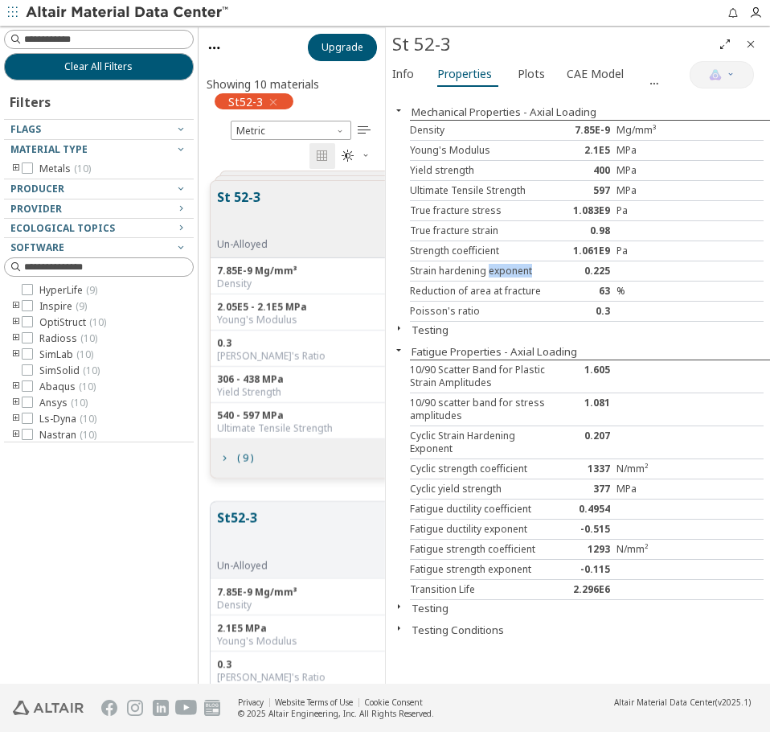
click at [429, 622] on button "Testing Conditions" at bounding box center [458, 629] width 92 height 14
click at [429, 623] on button "Testing Conditions" at bounding box center [458, 629] width 92 height 14
click at [424, 605] on button "Testing" at bounding box center [430, 608] width 37 height 14
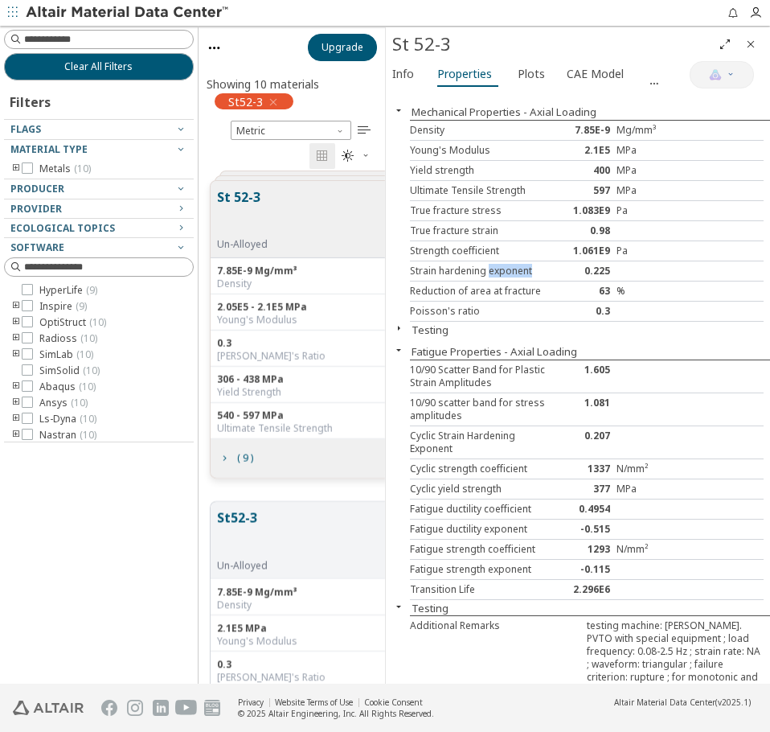
click at [423, 601] on button "Testing" at bounding box center [430, 608] width 37 height 14
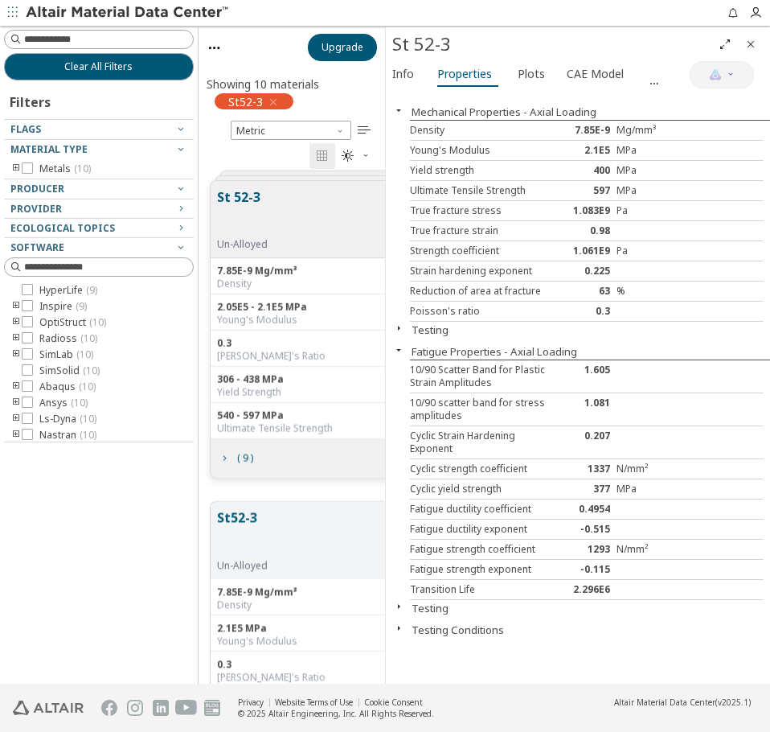
click at [594, 583] on div "2.296E6" at bounding box center [586, 589] width 59 height 13
click at [587, 565] on div "-0.115" at bounding box center [586, 569] width 59 height 13
click at [528, 544] on div "Fatigue strength coefficient" at bounding box center [483, 549] width 147 height 13
click at [466, 523] on div "Fatigue ductility exponent" at bounding box center [483, 529] width 147 height 13
click at [460, 505] on div "Fatigue ductility coefficient" at bounding box center [483, 508] width 147 height 13
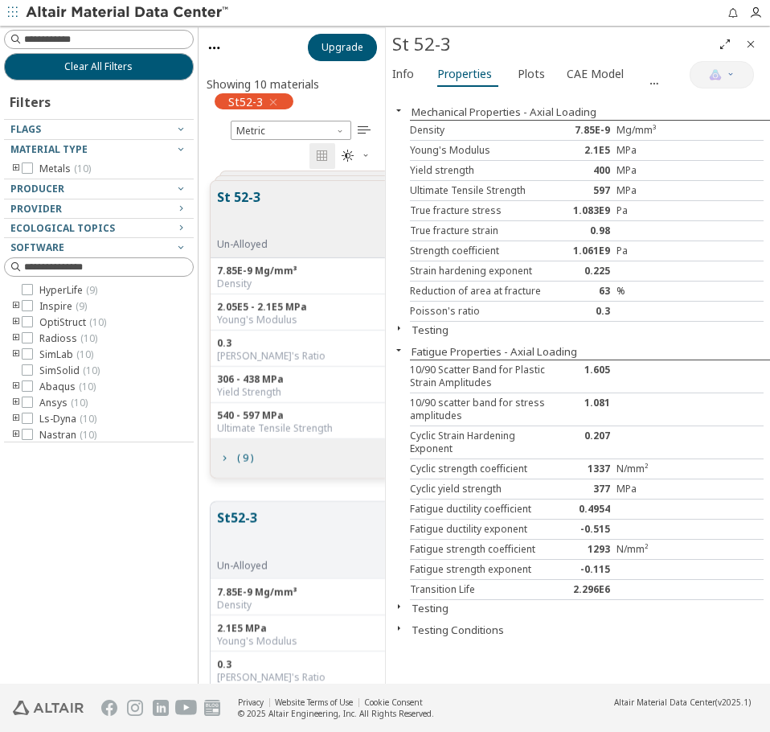
click at [453, 269] on div "Strain hardening exponent" at bounding box center [483, 271] width 147 height 13
click at [457, 265] on div "Strain hardening exponent" at bounding box center [483, 271] width 147 height 13
click at [499, 265] on div "Strain hardening exponent" at bounding box center [483, 271] width 147 height 13
click at [596, 265] on div "0.225" at bounding box center [586, 271] width 59 height 13
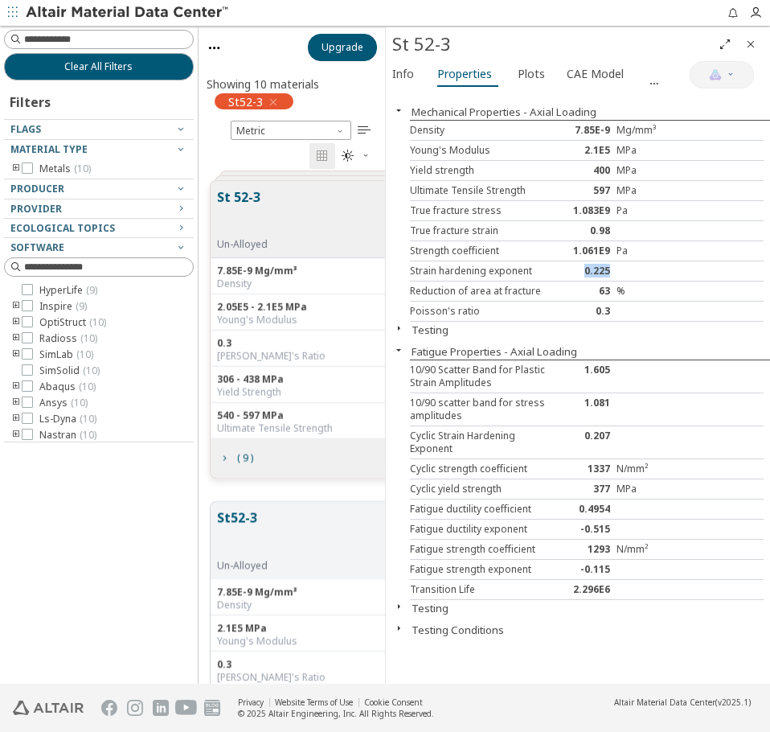
click at [596, 265] on div "0.225" at bounding box center [586, 271] width 59 height 13
click at [478, 249] on div "Strength coefficient" at bounding box center [483, 250] width 147 height 13
click at [460, 248] on div "Strength coefficient" at bounding box center [483, 250] width 147 height 13
click at [460, 247] on div "Strength coefficient" at bounding box center [483, 250] width 147 height 13
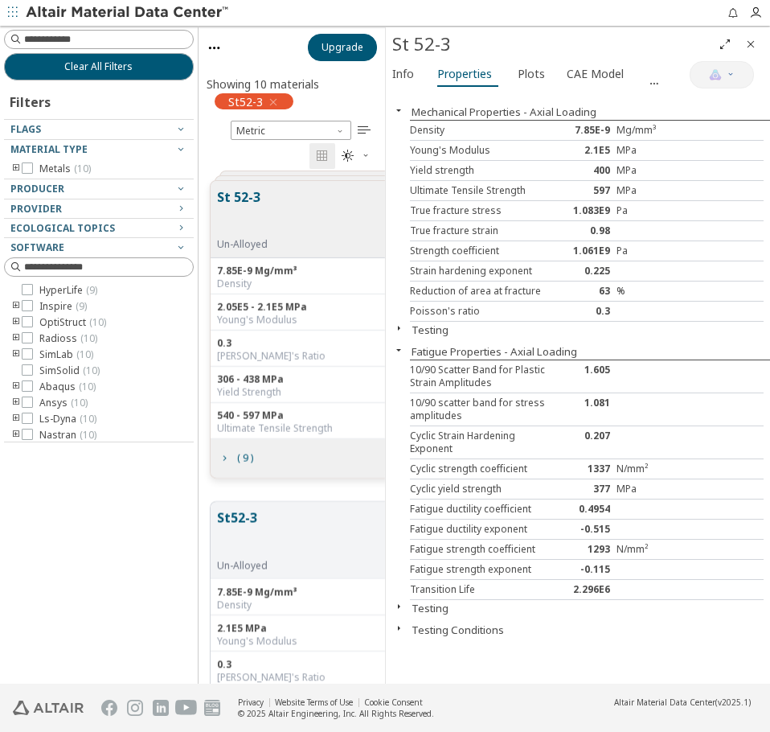
click at [437, 224] on div "True fracture strain" at bounding box center [483, 230] width 147 height 13
click at [453, 268] on div "Strain hardening exponent" at bounding box center [483, 271] width 147 height 13
click at [400, 322] on icon "button" at bounding box center [398, 328] width 13 height 13
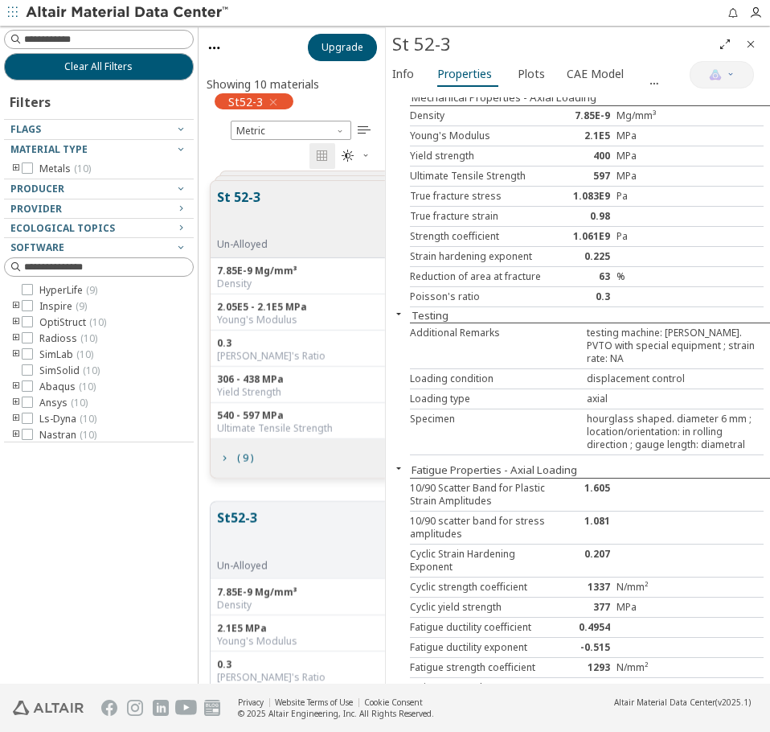
scroll to position [0, 0]
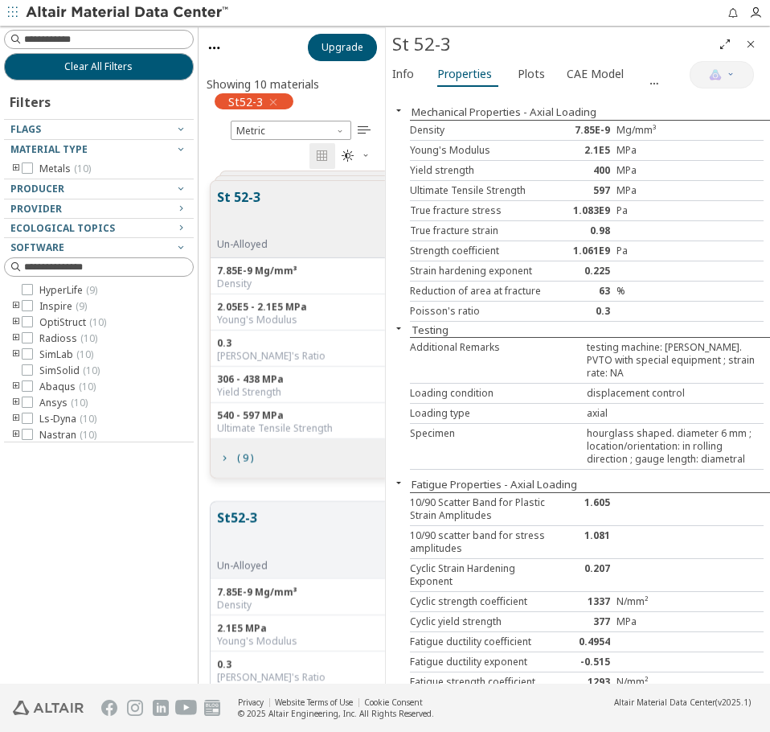
click at [402, 322] on icon "button" at bounding box center [398, 328] width 13 height 13
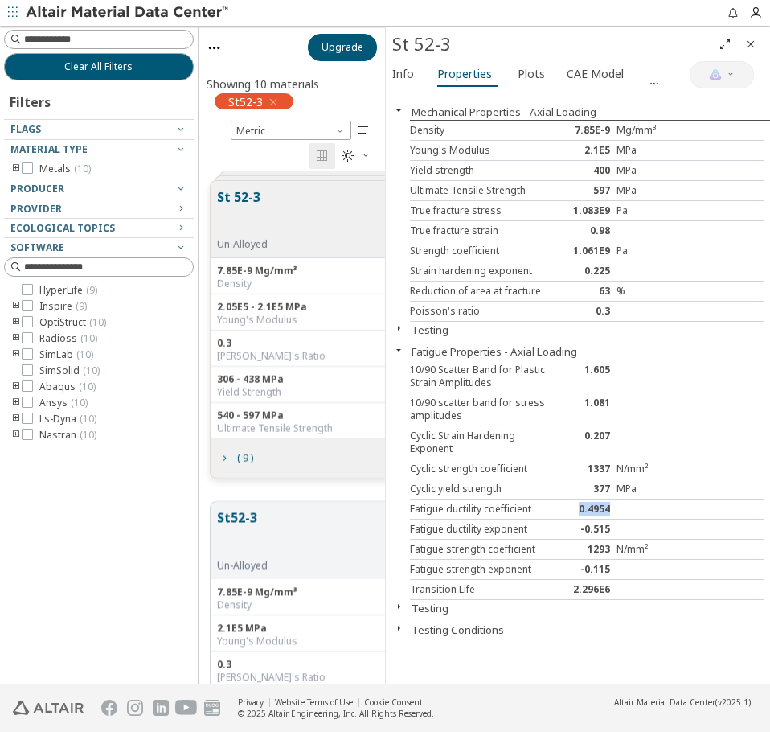
drag, startPoint x: 611, startPoint y: 505, endPoint x: 580, endPoint y: 503, distance: 31.4
click at [580, 503] on div "0.4954" at bounding box center [586, 508] width 59 height 13
copy div "0.4954"
drag, startPoint x: 606, startPoint y: 523, endPoint x: 575, endPoint y: 526, distance: 31.4
click at [575, 526] on div "Fatigue ductility exponent -0.515" at bounding box center [587, 529] width 354 height 20
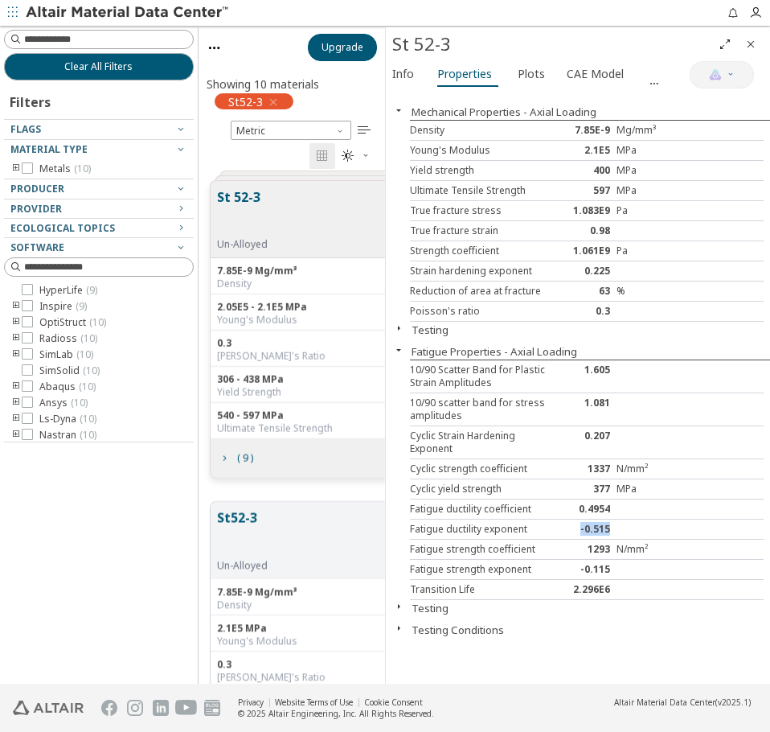
copy div "-0.515"
drag, startPoint x: 584, startPoint y: 541, endPoint x: 614, endPoint y: 542, distance: 29.8
click at [617, 542] on div "Fatigue strength coefficient 1293 N/mm²" at bounding box center [587, 549] width 354 height 20
copy div "1293"
drag, startPoint x: 583, startPoint y: 462, endPoint x: 609, endPoint y: 462, distance: 26.5
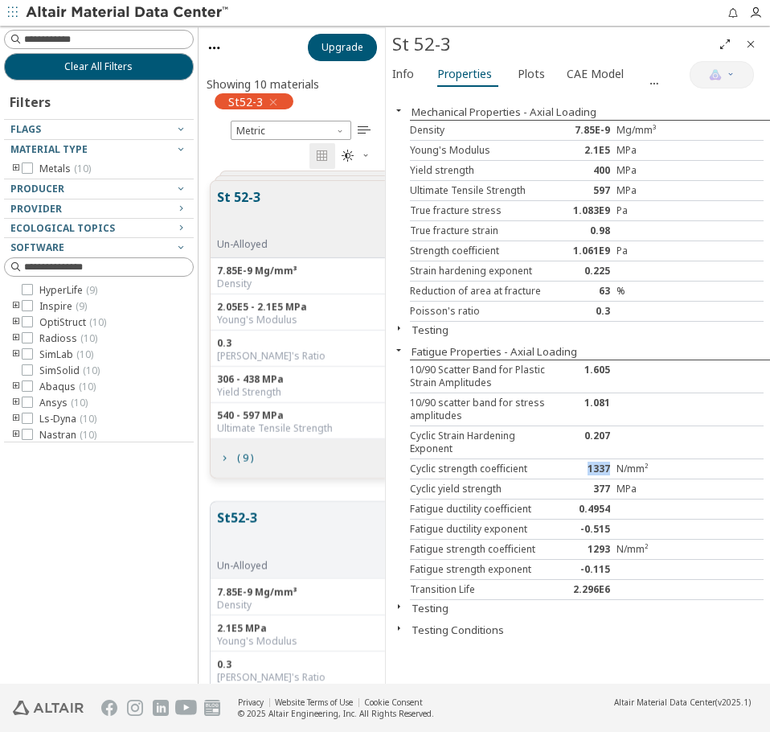
click at [609, 462] on div "1337" at bounding box center [586, 468] width 59 height 13
copy div "1337"
drag, startPoint x: 477, startPoint y: 488, endPoint x: 617, endPoint y: 480, distance: 140.1
click at [617, 480] on div "Cyclic yield strength 377 MPa" at bounding box center [587, 489] width 354 height 20
click at [617, 482] on div "MPa" at bounding box center [646, 488] width 59 height 13
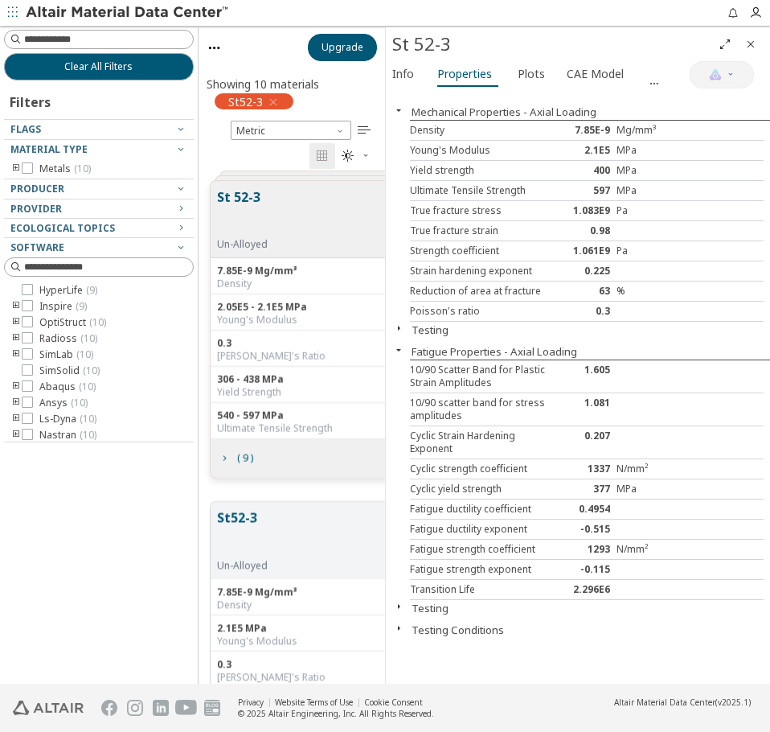
click at [611, 482] on div "377" at bounding box center [586, 488] width 59 height 13
drag, startPoint x: 591, startPoint y: 482, endPoint x: 502, endPoint y: 499, distance: 90.8
click at [607, 483] on div "377" at bounding box center [586, 488] width 59 height 13
click at [441, 482] on div "Cyclic yield strength" at bounding box center [483, 488] width 147 height 13
drag, startPoint x: 441, startPoint y: 479, endPoint x: 522, endPoint y: 482, distance: 80.4
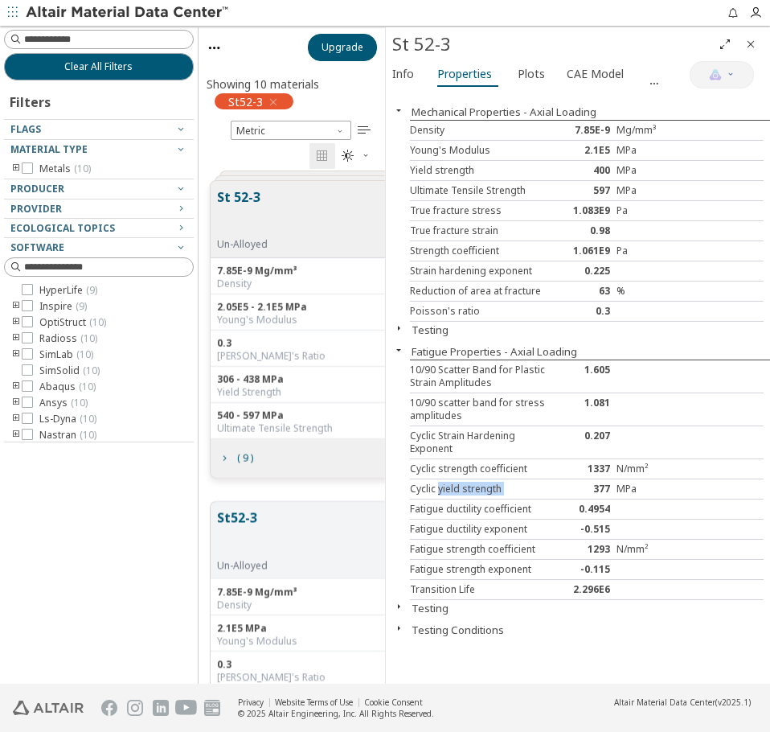
click at [521, 482] on div "Cyclic yield strength" at bounding box center [483, 488] width 147 height 13
click at [522, 482] on div "Cyclic yield strength" at bounding box center [483, 488] width 147 height 13
